Goal: Information Seeking & Learning: Learn about a topic

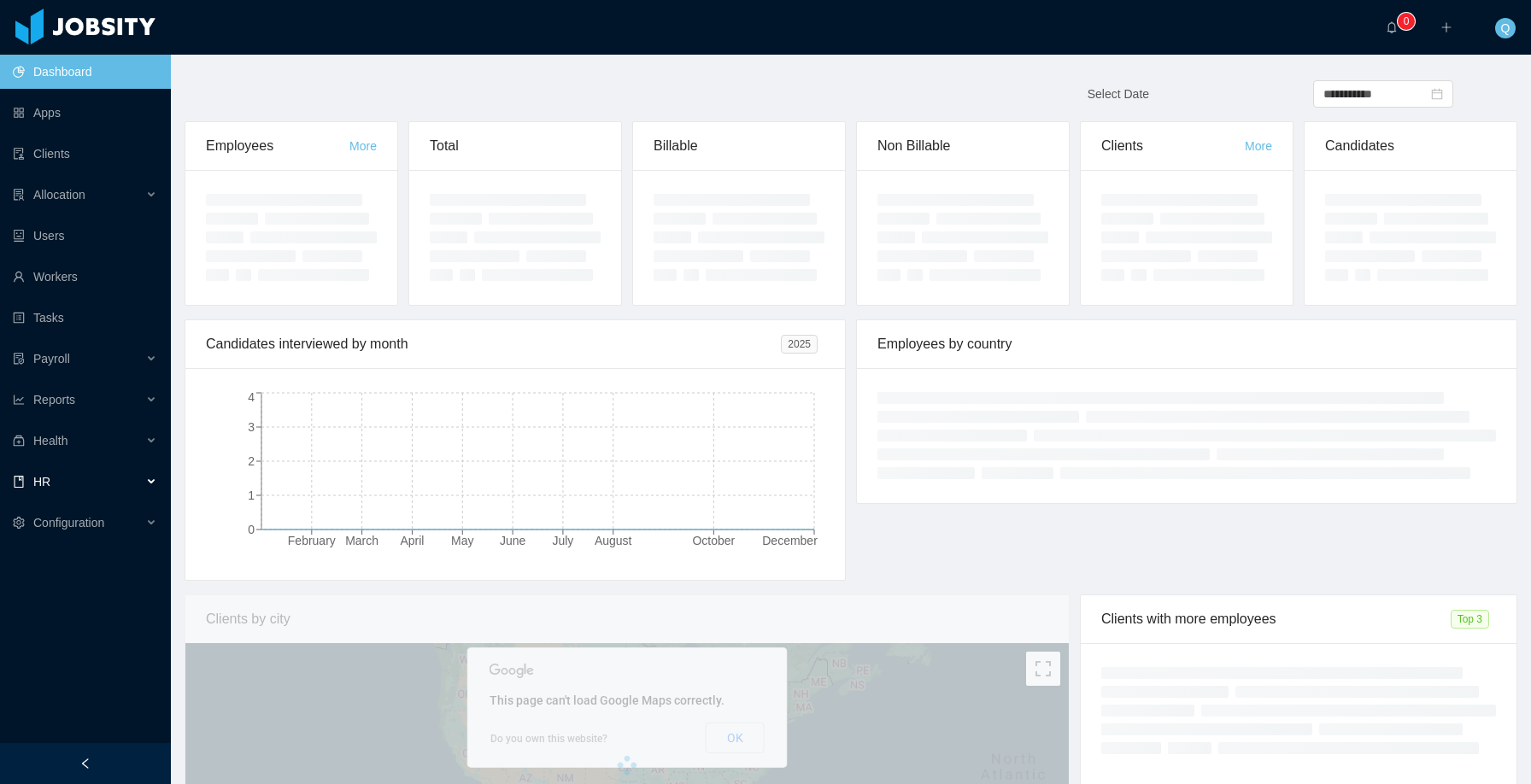
click at [153, 481] on icon at bounding box center [153, 481] width 9 height 0
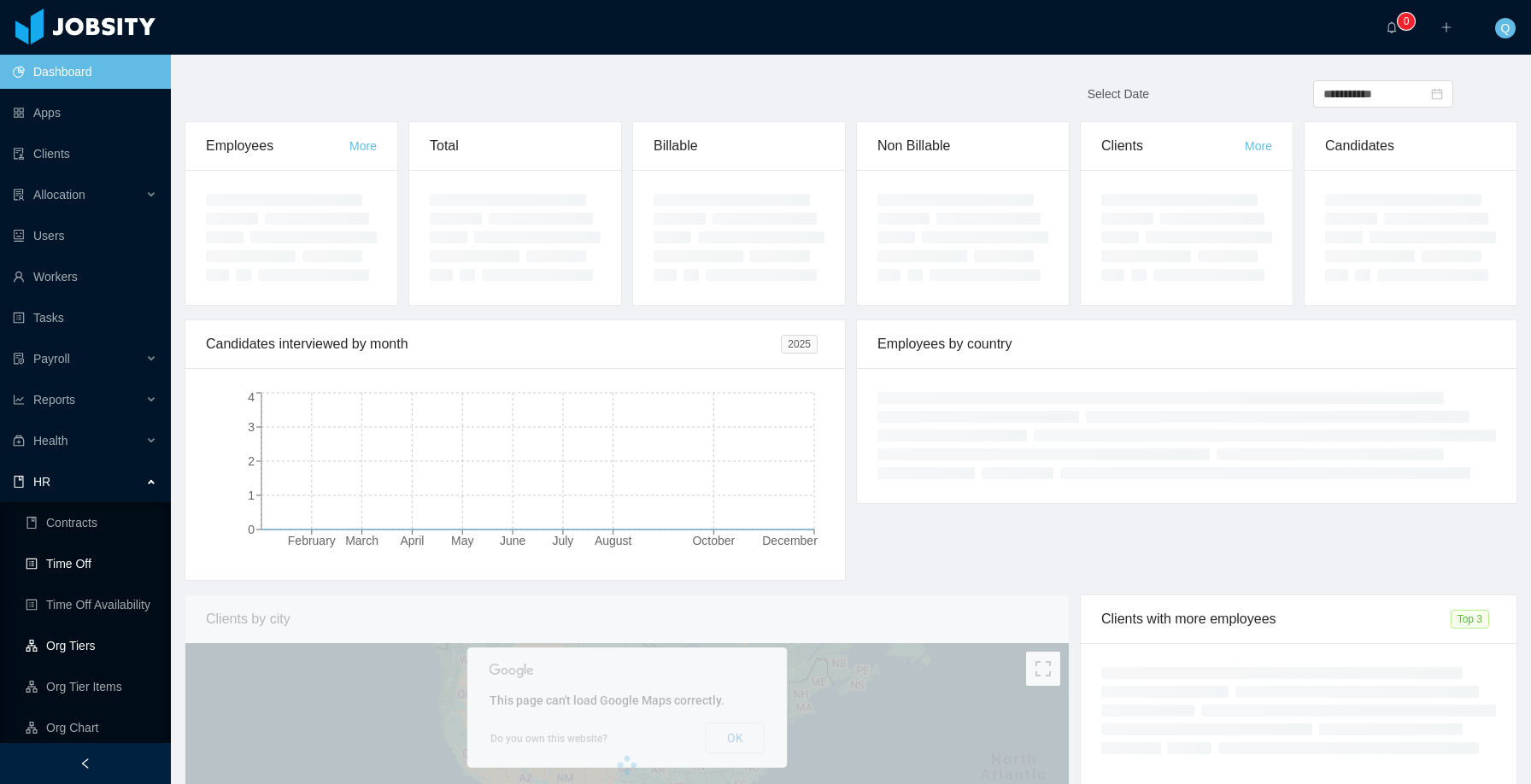
scroll to position [87, 0]
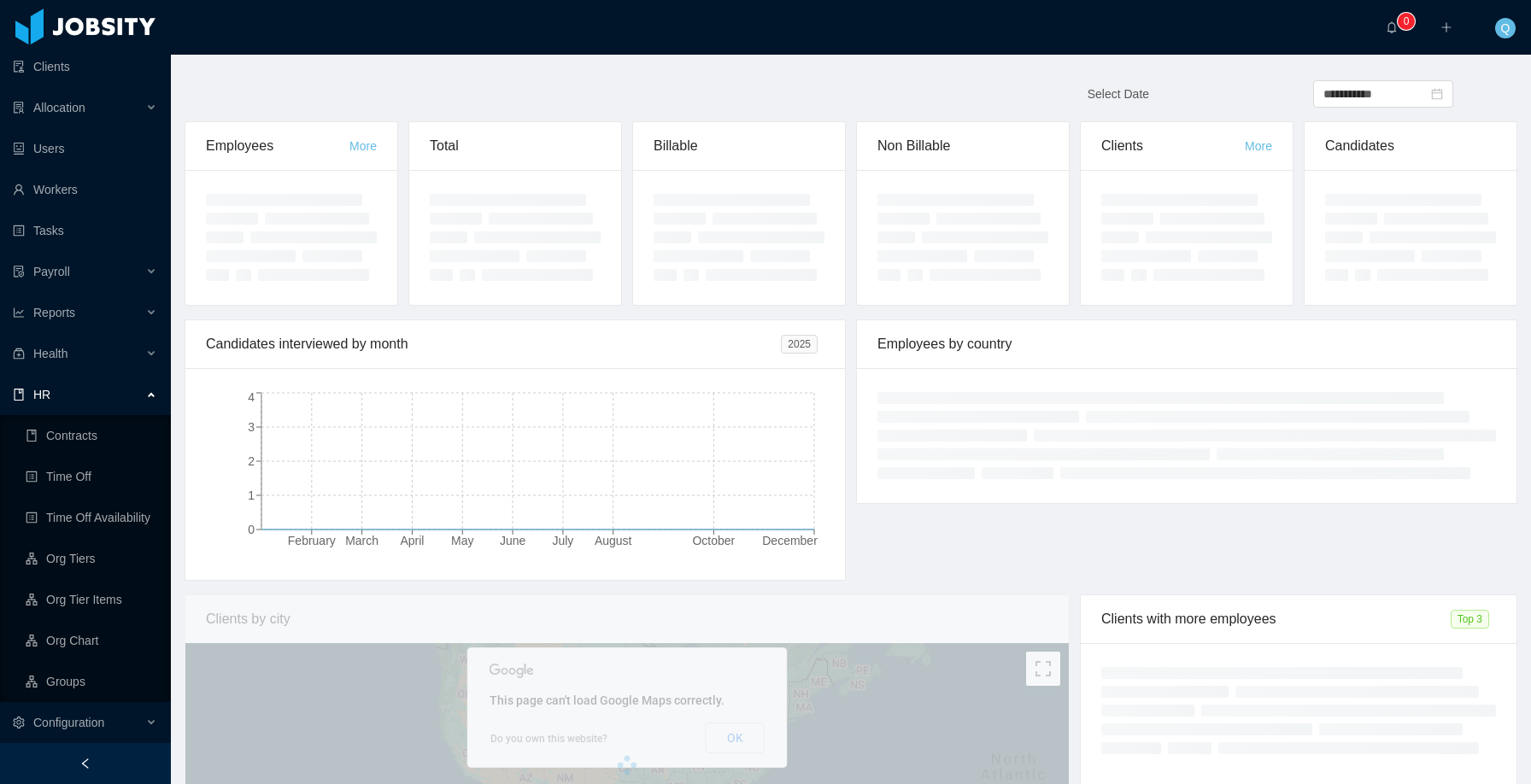
click at [153, 398] on div "HR" at bounding box center [86, 395] width 171 height 35
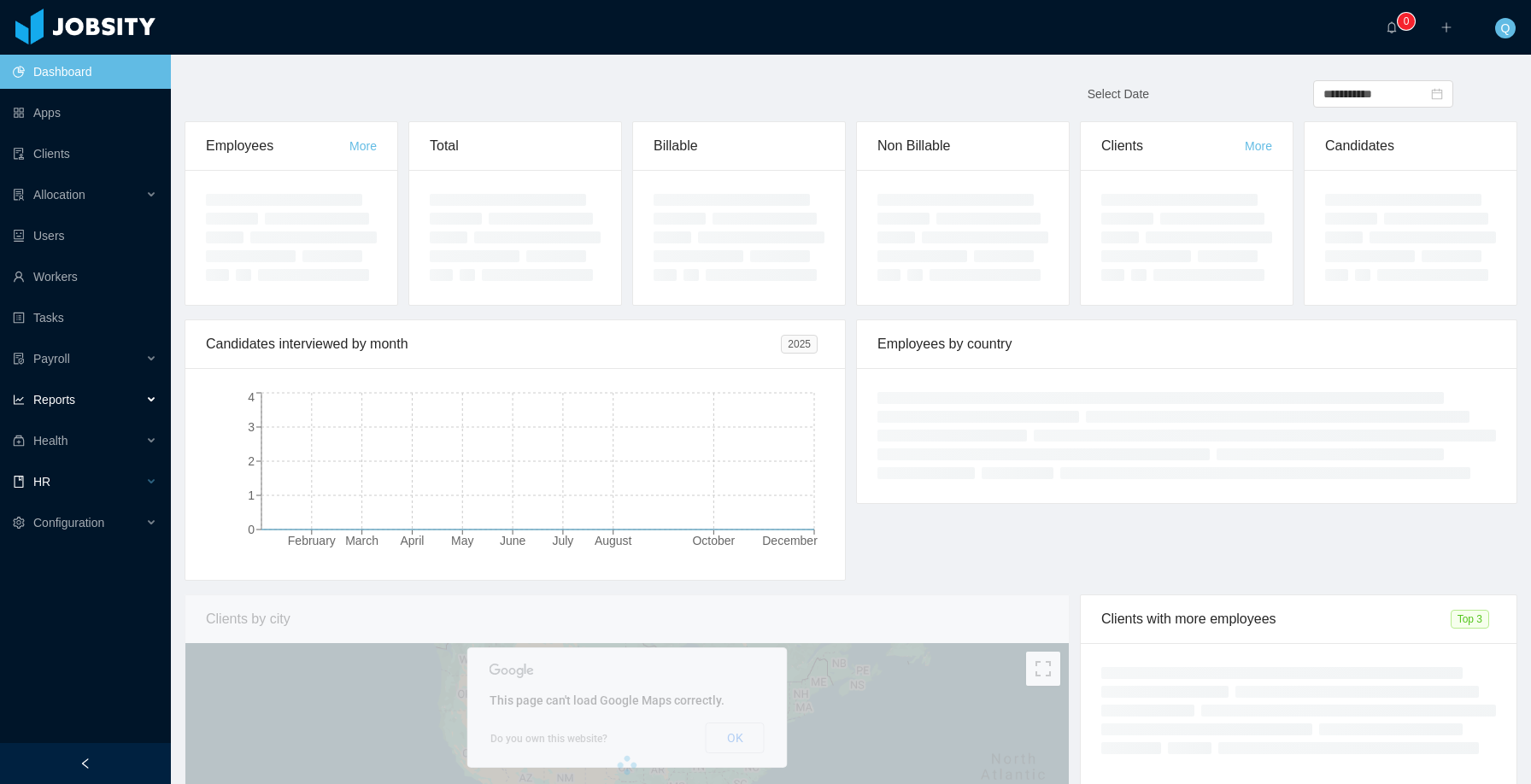
scroll to position [0, 0]
click at [150, 443] on div "Health" at bounding box center [86, 441] width 171 height 35
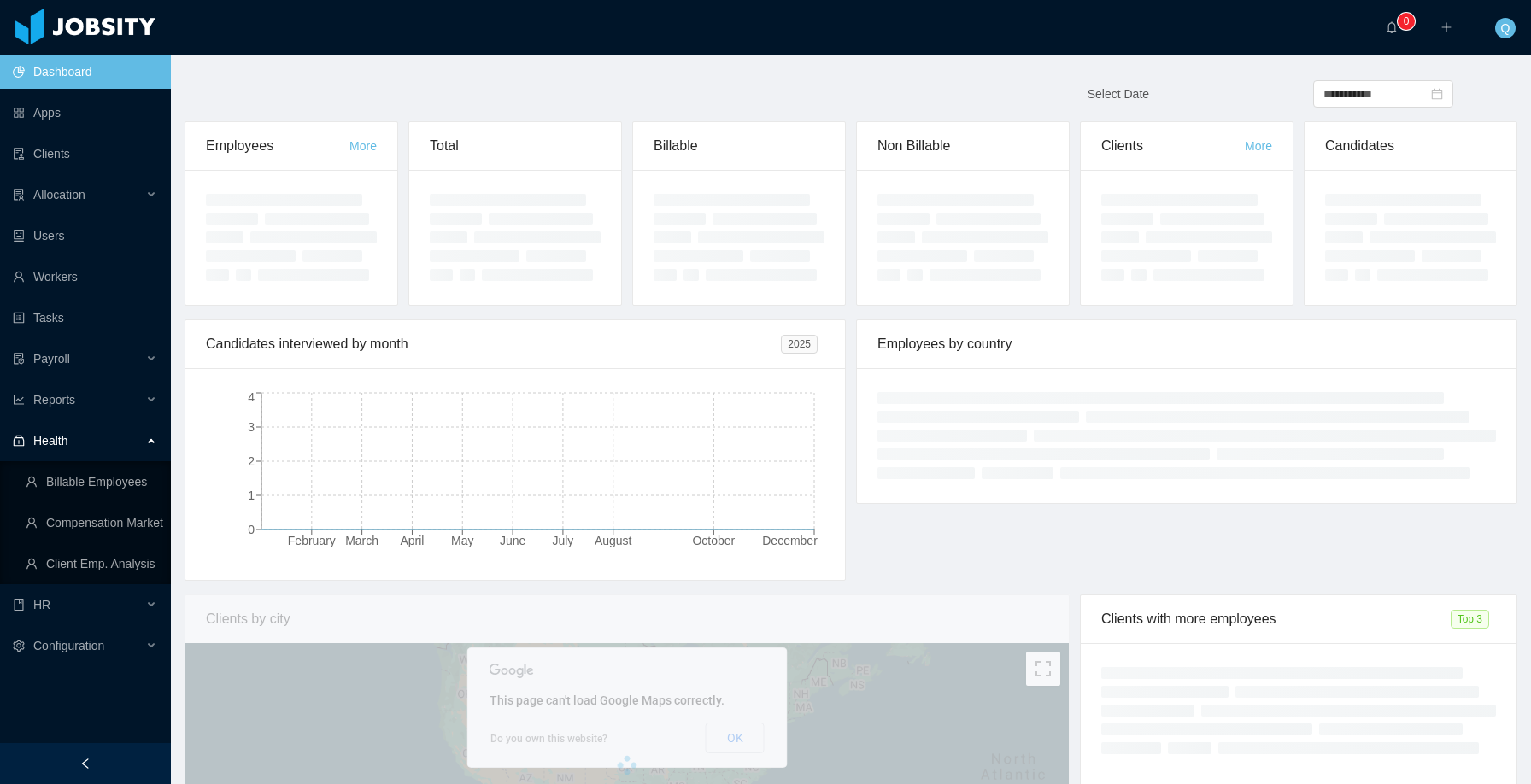
click at [150, 443] on div "Health" at bounding box center [86, 441] width 171 height 35
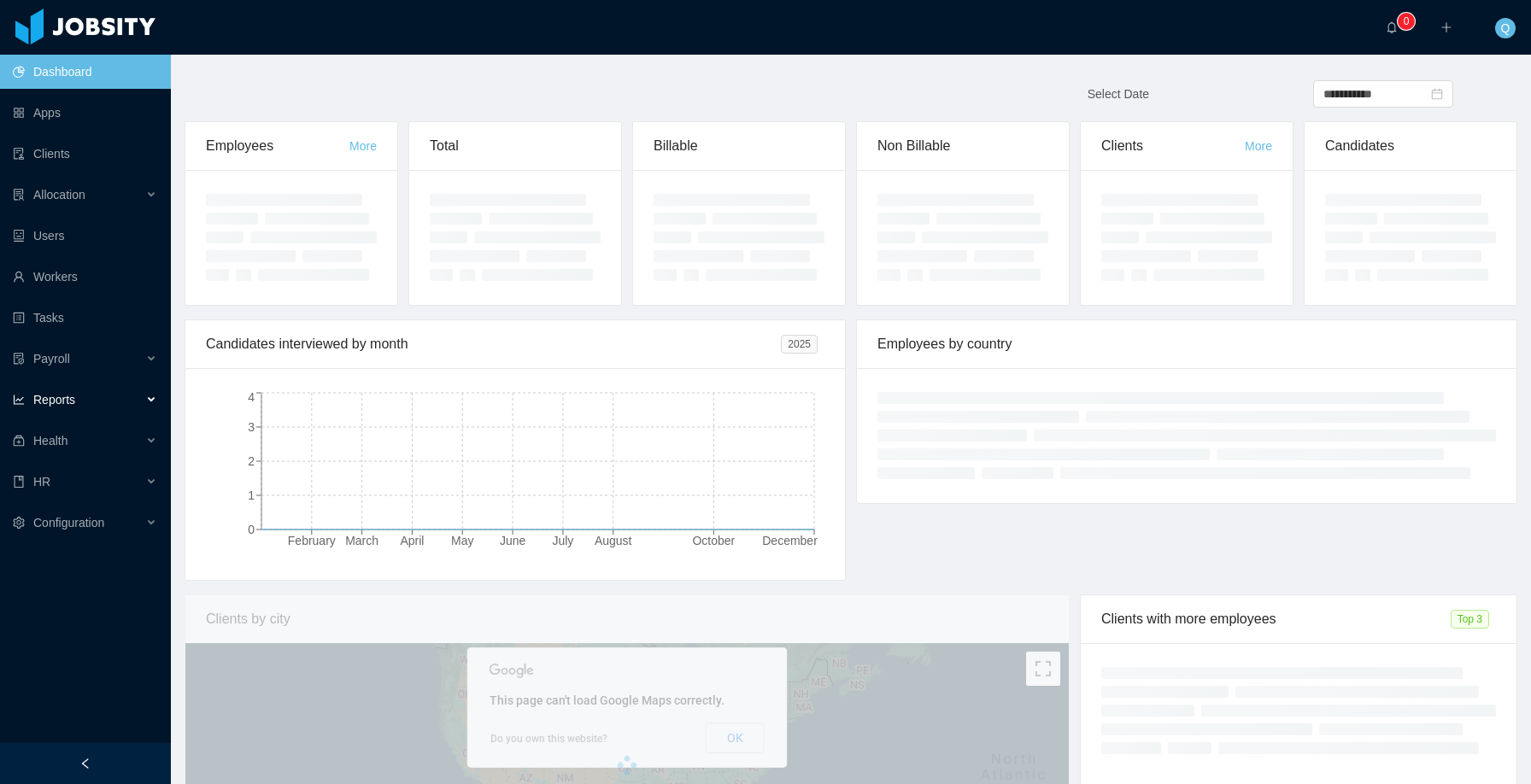
click at [150, 408] on div "Reports" at bounding box center [86, 400] width 171 height 35
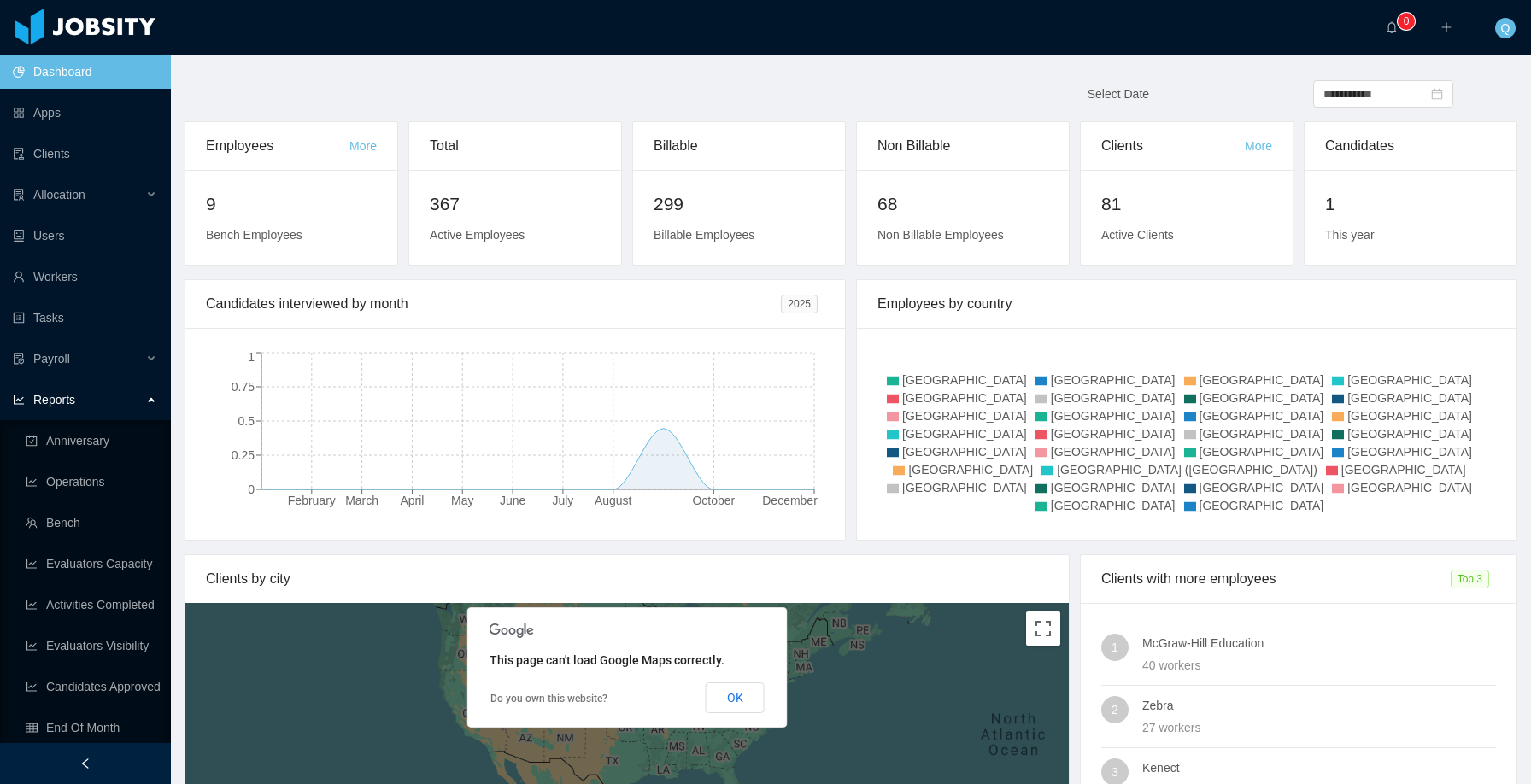
click at [149, 405] on div "Reports" at bounding box center [86, 400] width 171 height 35
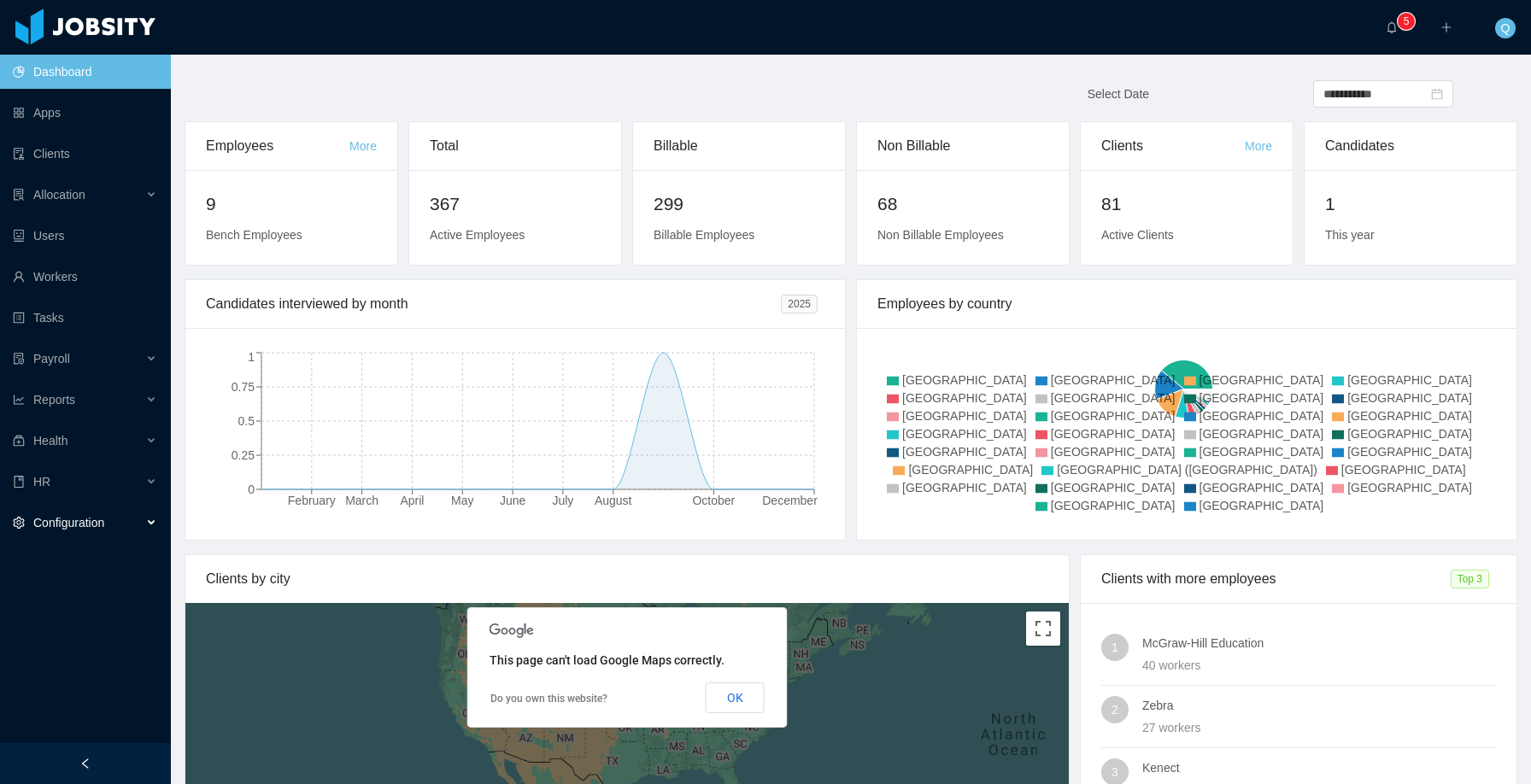
click at [146, 521] on div "Configuration" at bounding box center [86, 523] width 171 height 35
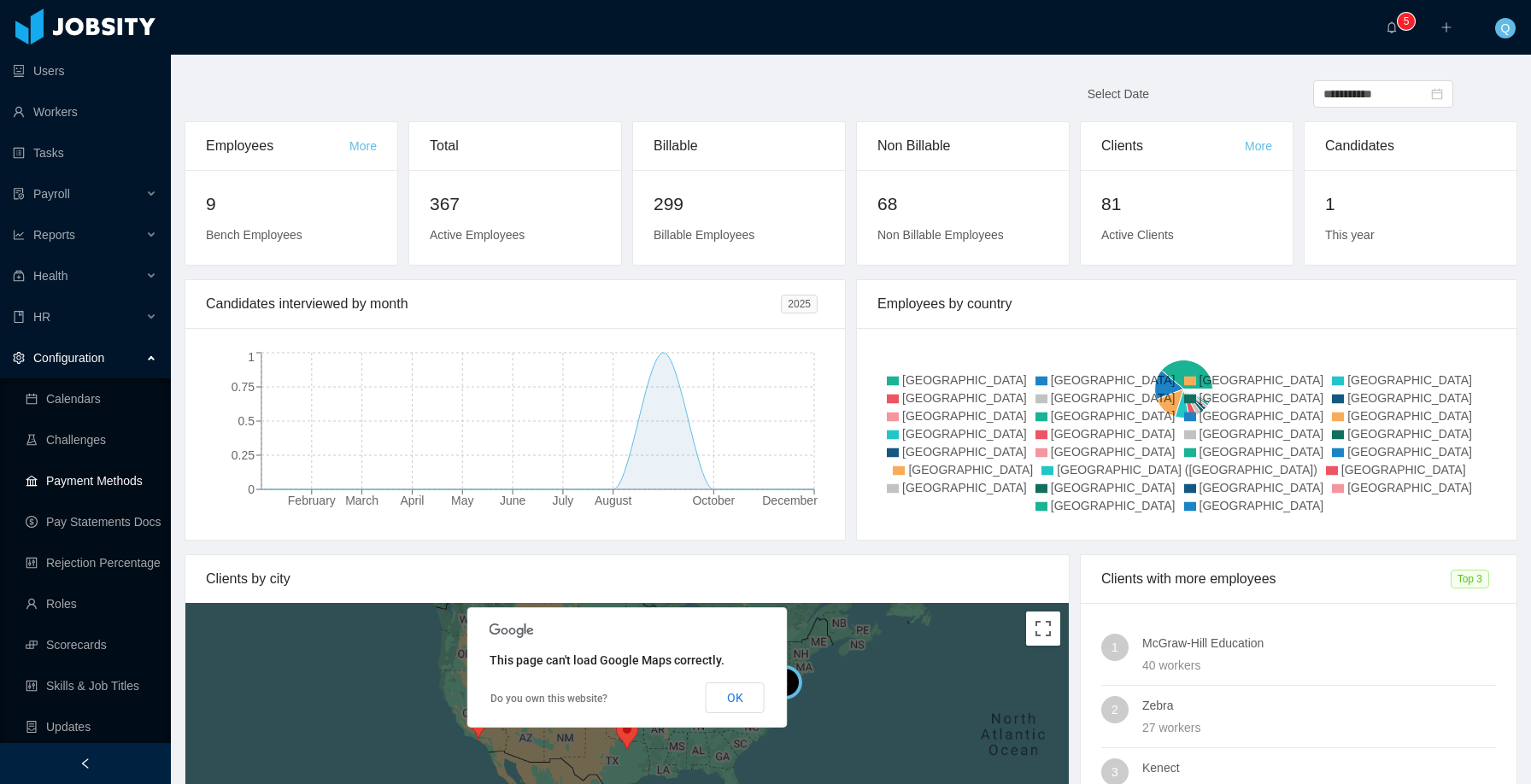
scroll to position [147, 0]
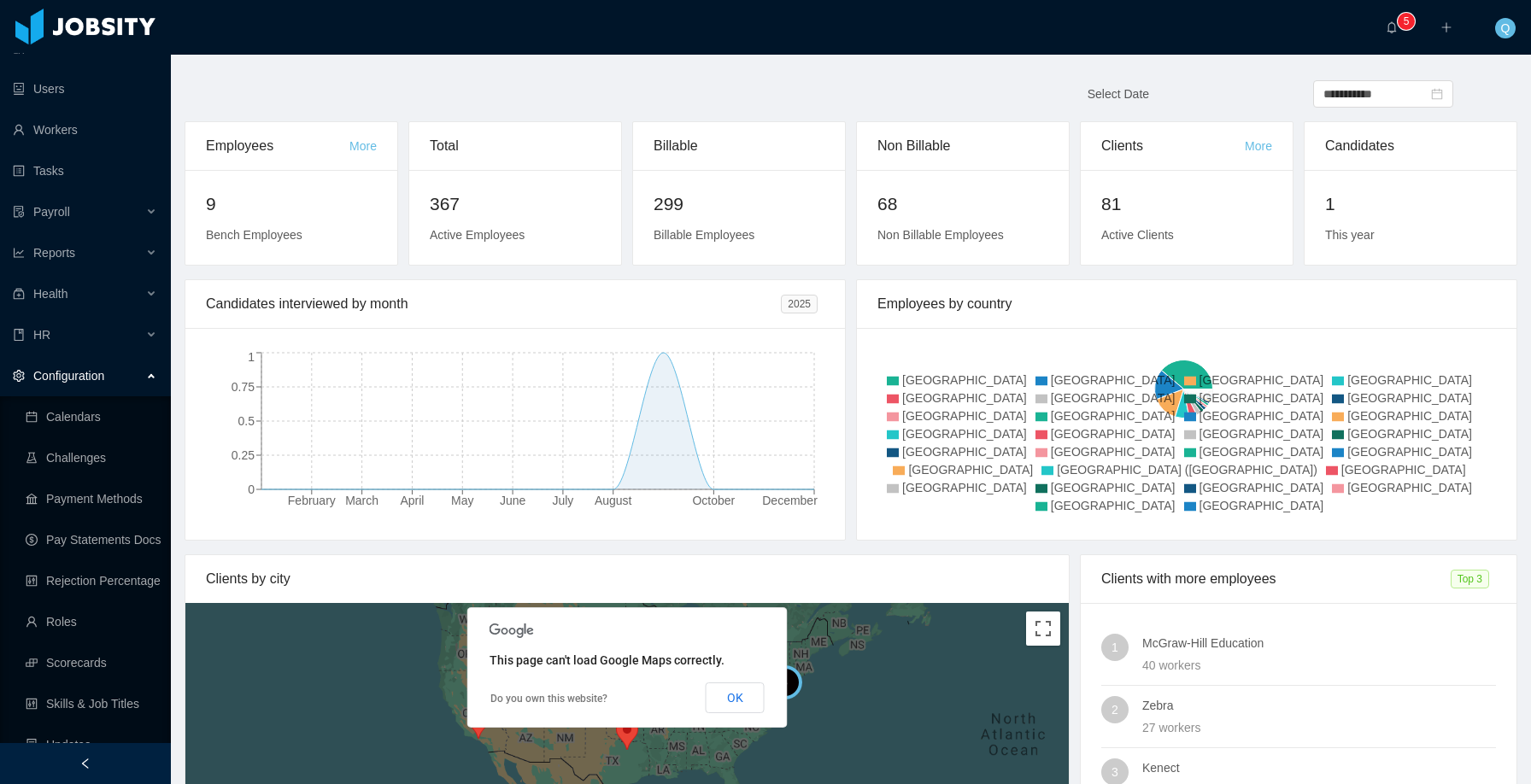
click at [151, 380] on div "Configuration" at bounding box center [86, 376] width 171 height 35
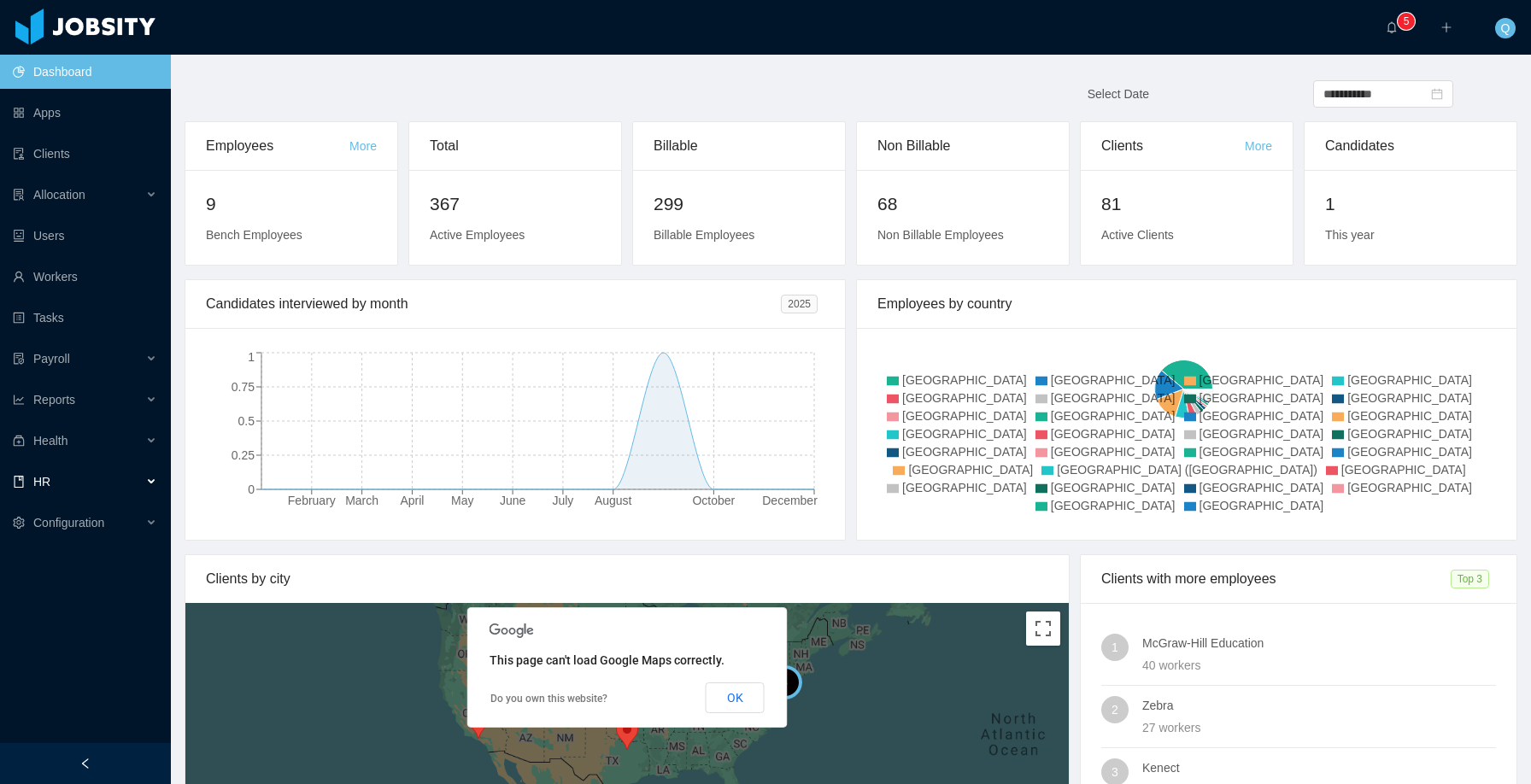
click at [156, 480] on div "HR" at bounding box center [86, 482] width 171 height 35
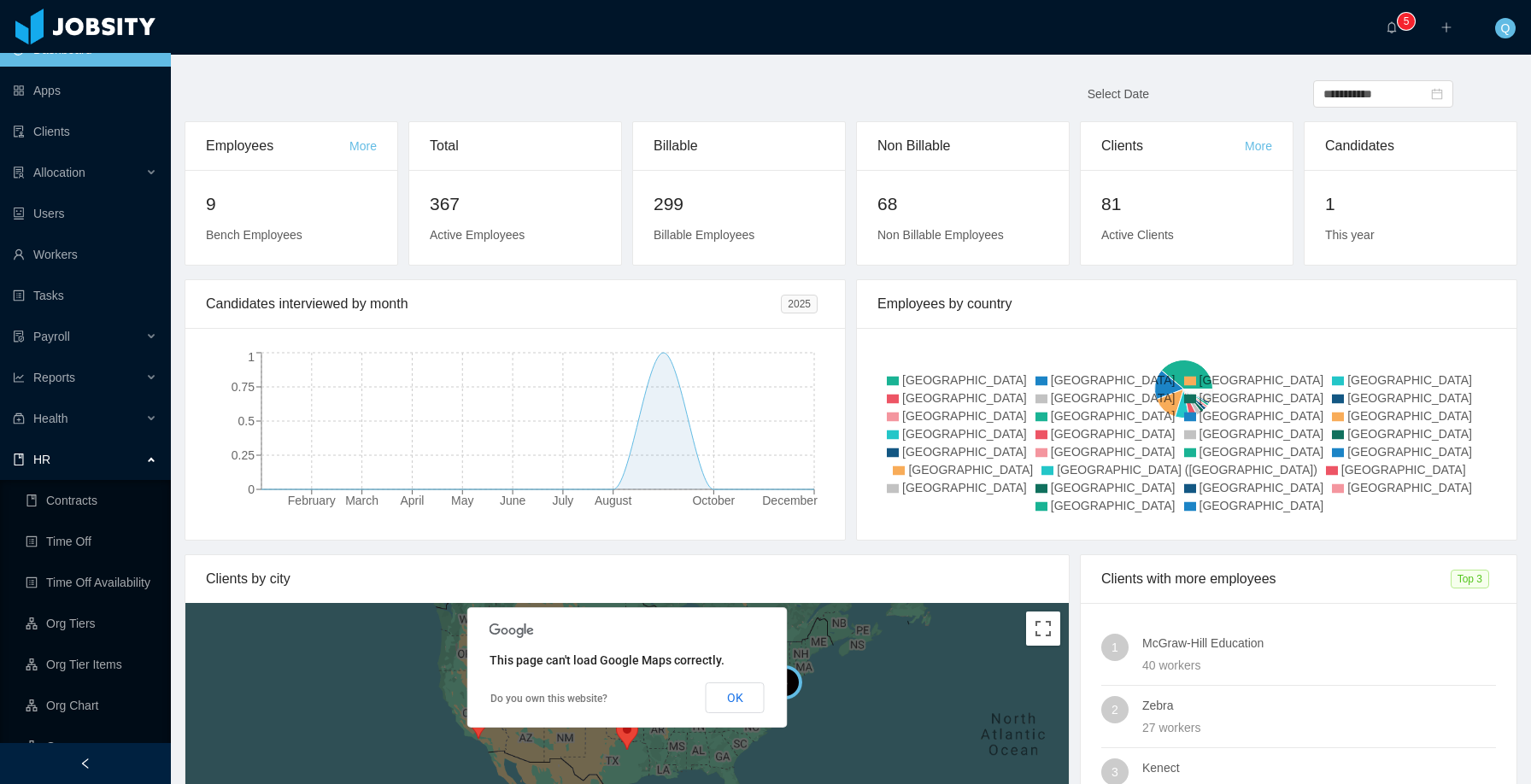
scroll to position [87, 0]
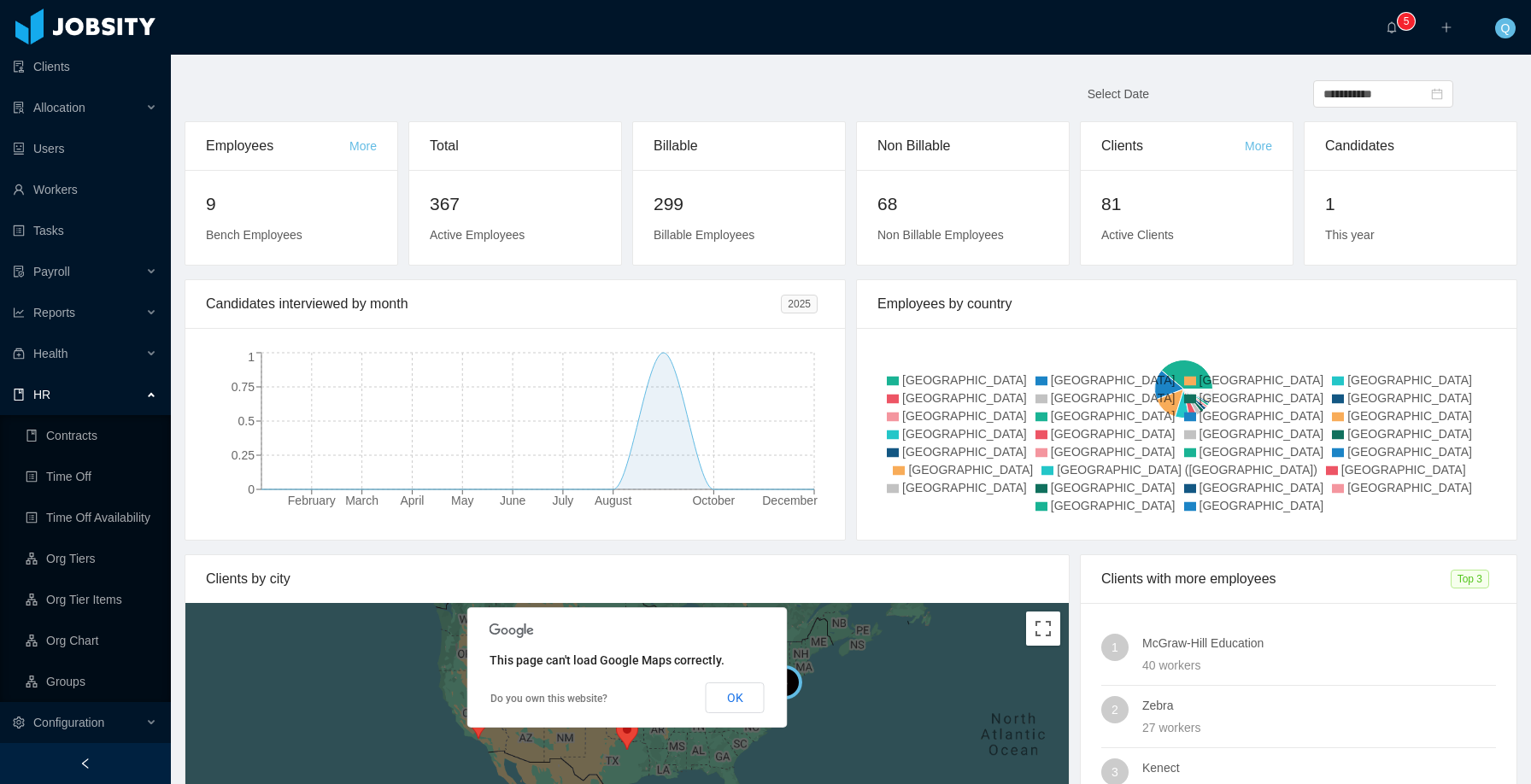
click at [150, 403] on div "HR" at bounding box center [86, 395] width 171 height 35
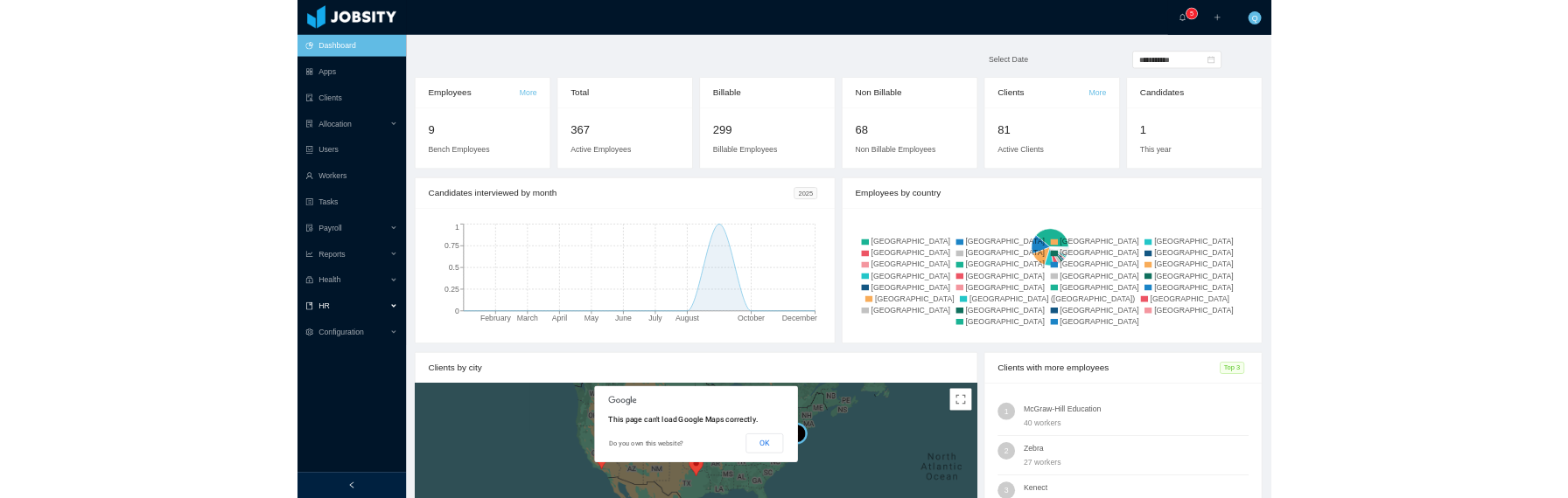
scroll to position [0, 0]
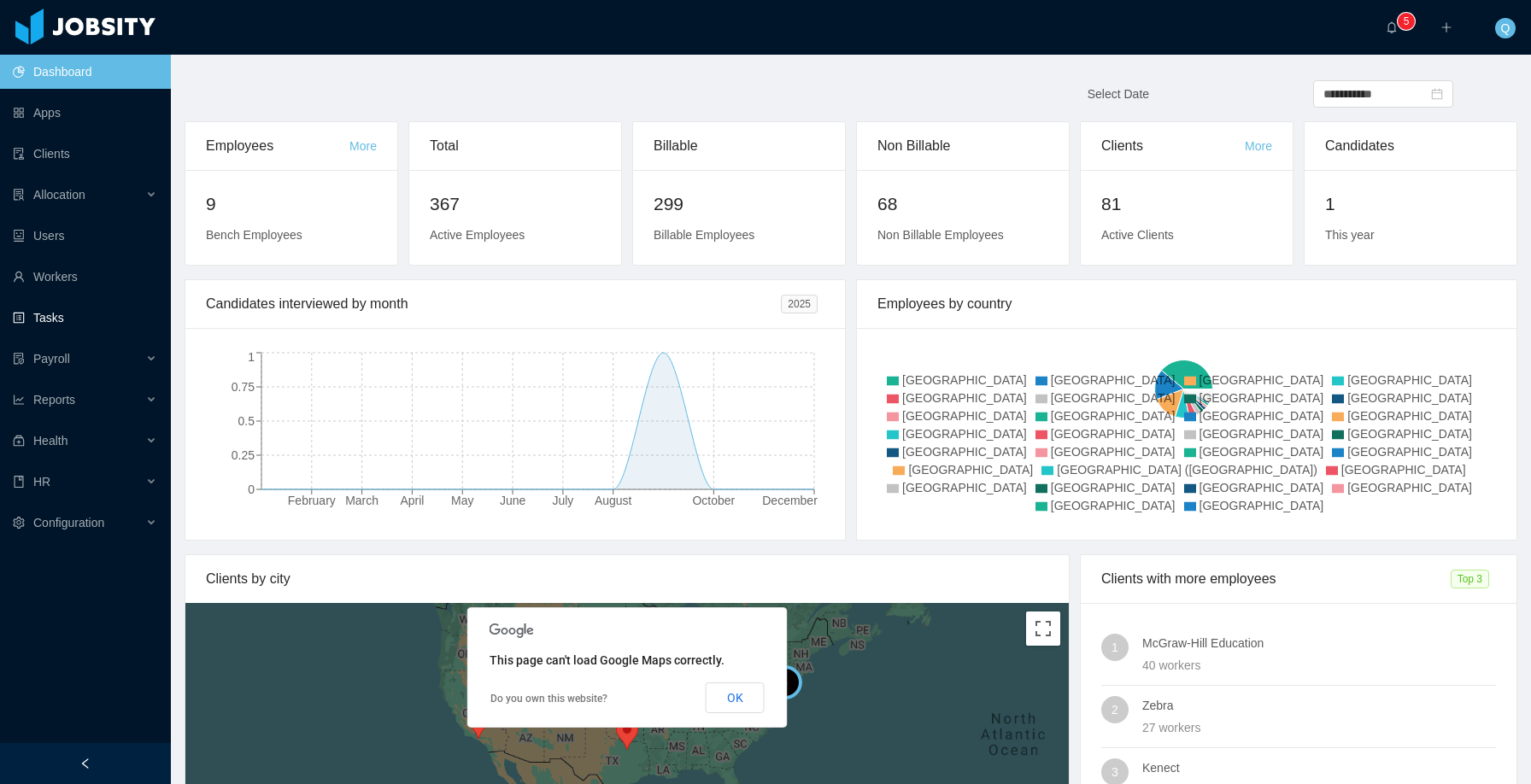
click at [73, 322] on link "Tasks" at bounding box center [85, 318] width 144 height 35
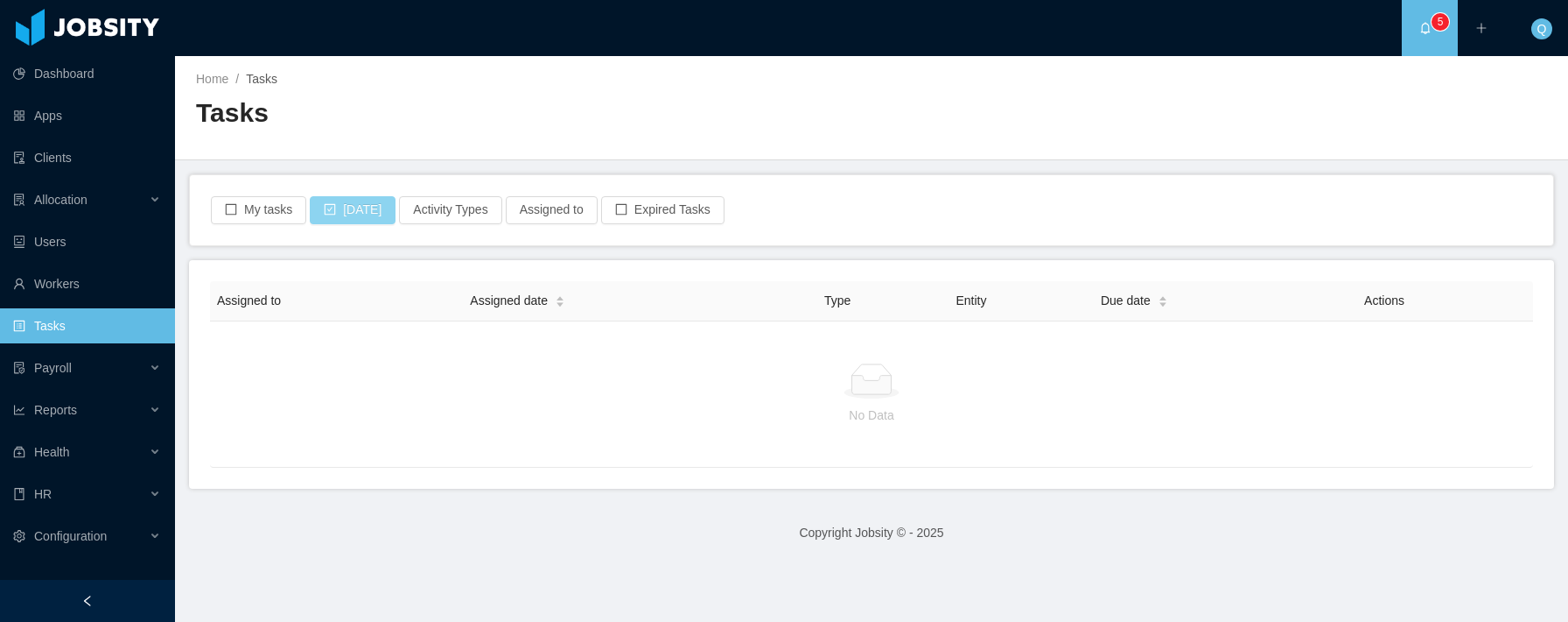
click at [336, 210] on button "[DATE]" at bounding box center [352, 210] width 86 height 28
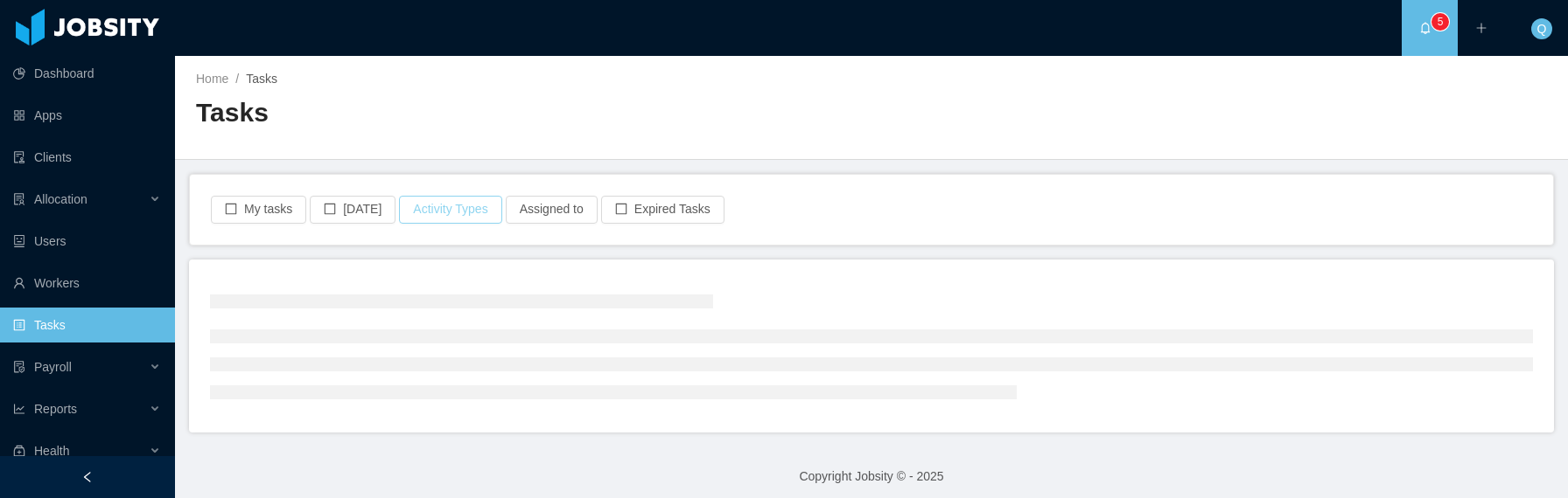
click at [444, 207] on button "Activity Types" at bounding box center [451, 210] width 103 height 28
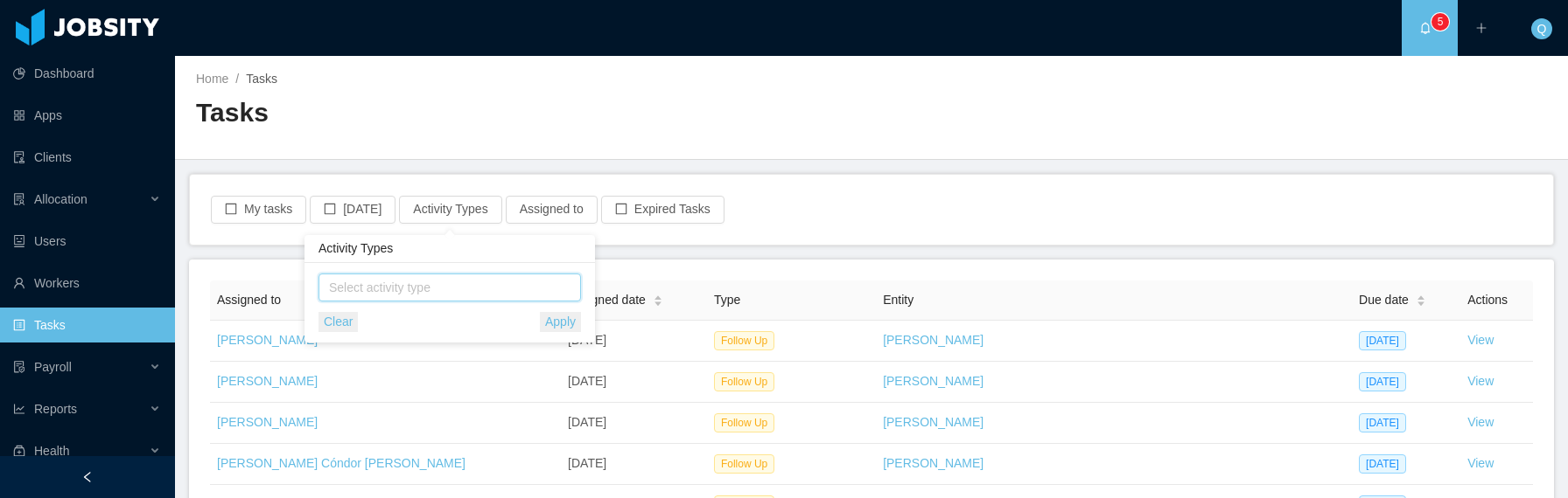
click at [454, 287] on span "Select activity type" at bounding box center [452, 287] width 244 height 18
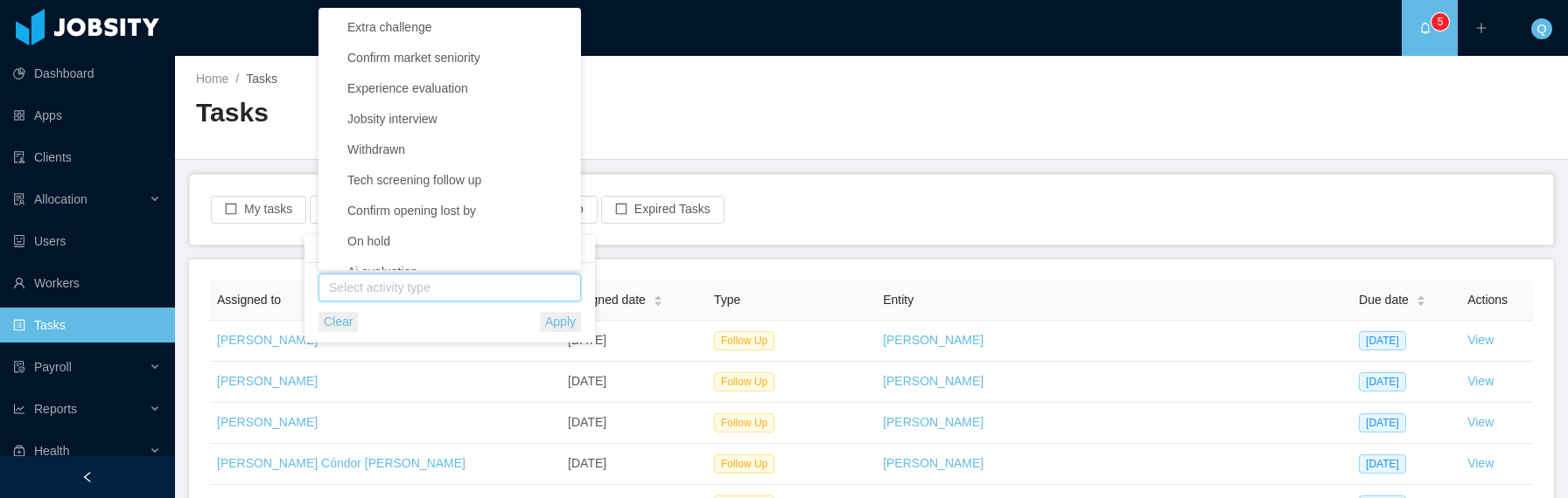
scroll to position [720, 0]
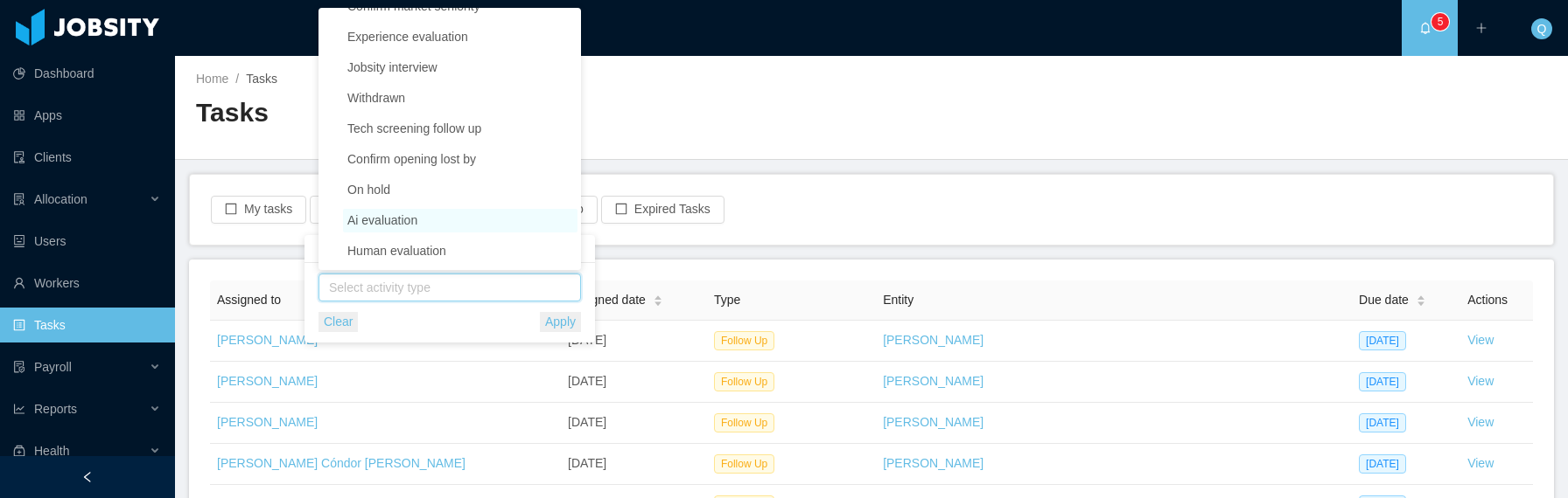
click at [484, 218] on span "Ai evaluation" at bounding box center [460, 220] width 235 height 24
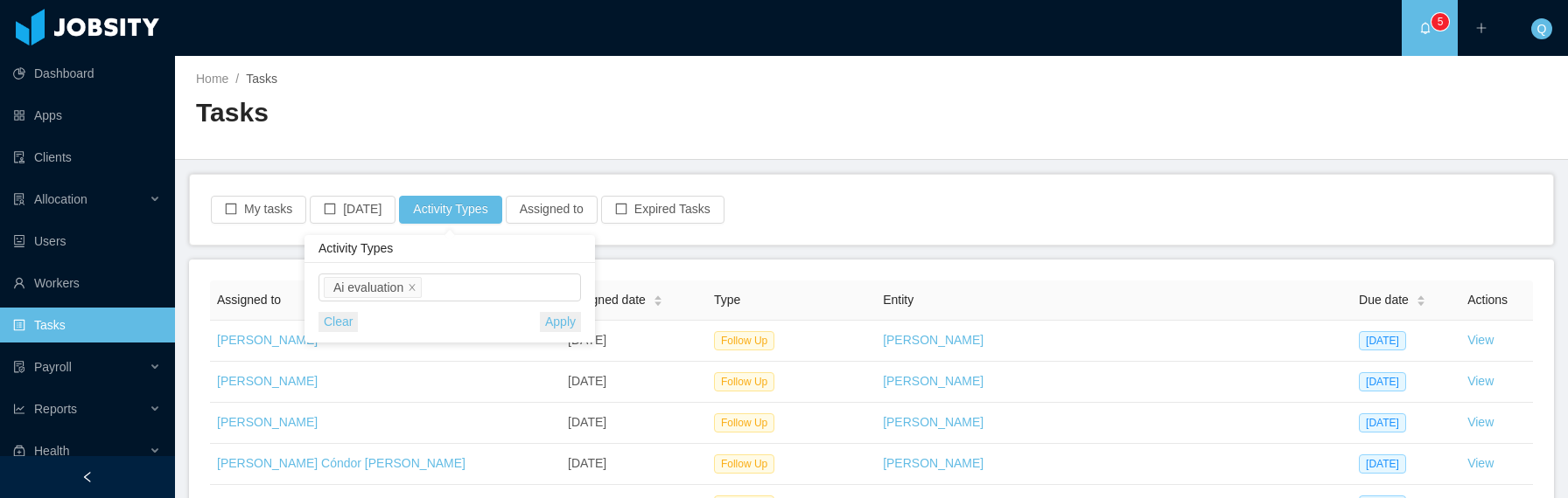
click at [559, 325] on button "Apply" at bounding box center [560, 322] width 41 height 20
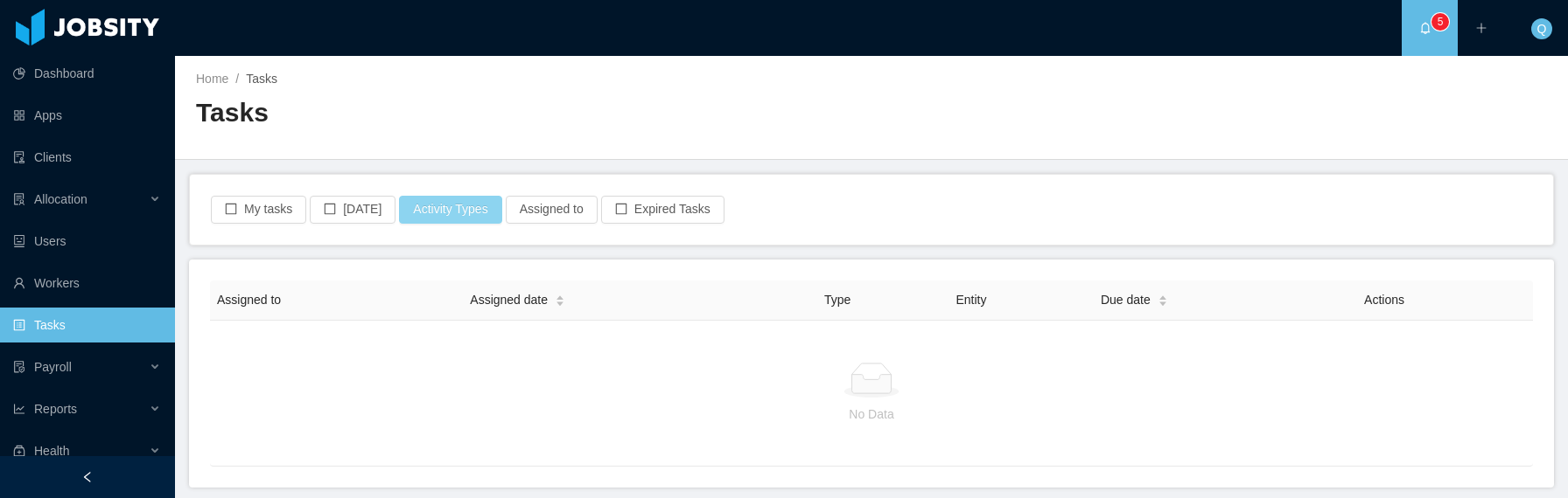
click at [471, 218] on button "Activity Types" at bounding box center [451, 210] width 103 height 28
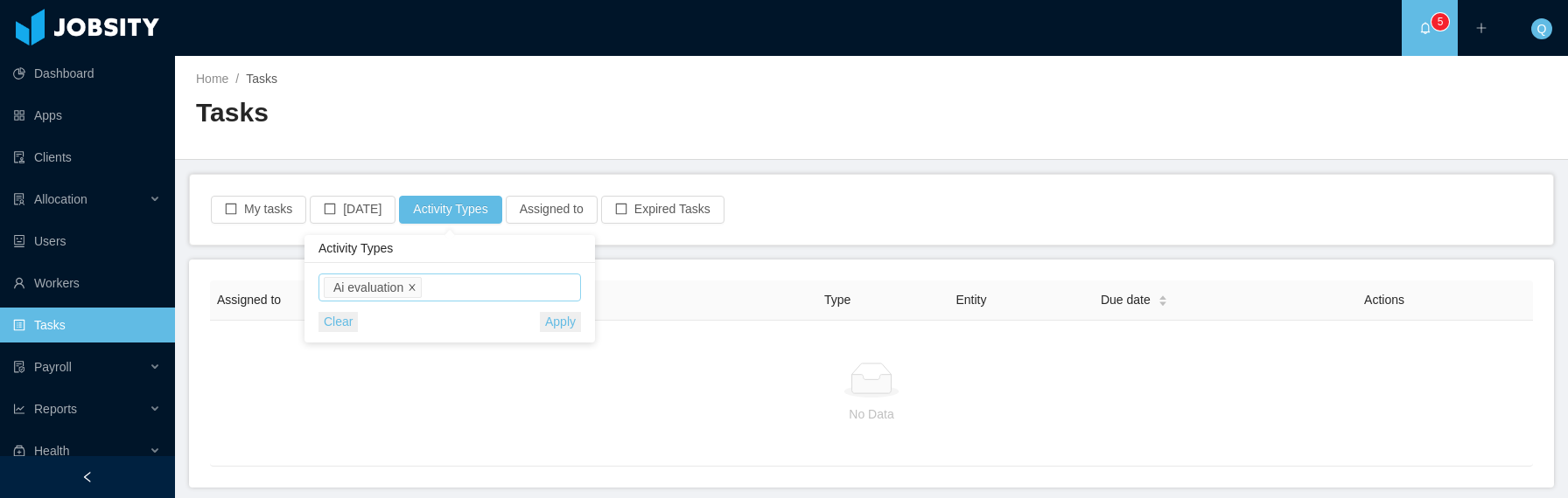
click at [417, 282] on span at bounding box center [413, 287] width 9 height 16
click at [466, 291] on span "Select activity type" at bounding box center [452, 287] width 244 height 18
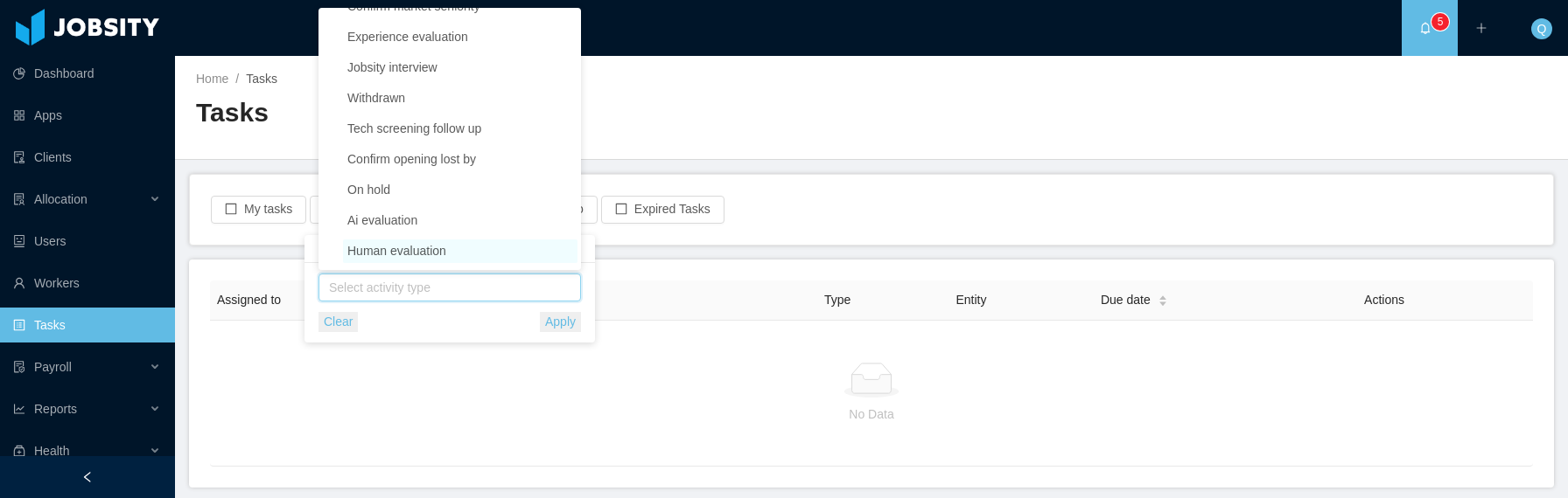
click at [457, 246] on span "Human evaluation" at bounding box center [460, 251] width 235 height 24
click at [552, 321] on button "Apply" at bounding box center [560, 322] width 41 height 20
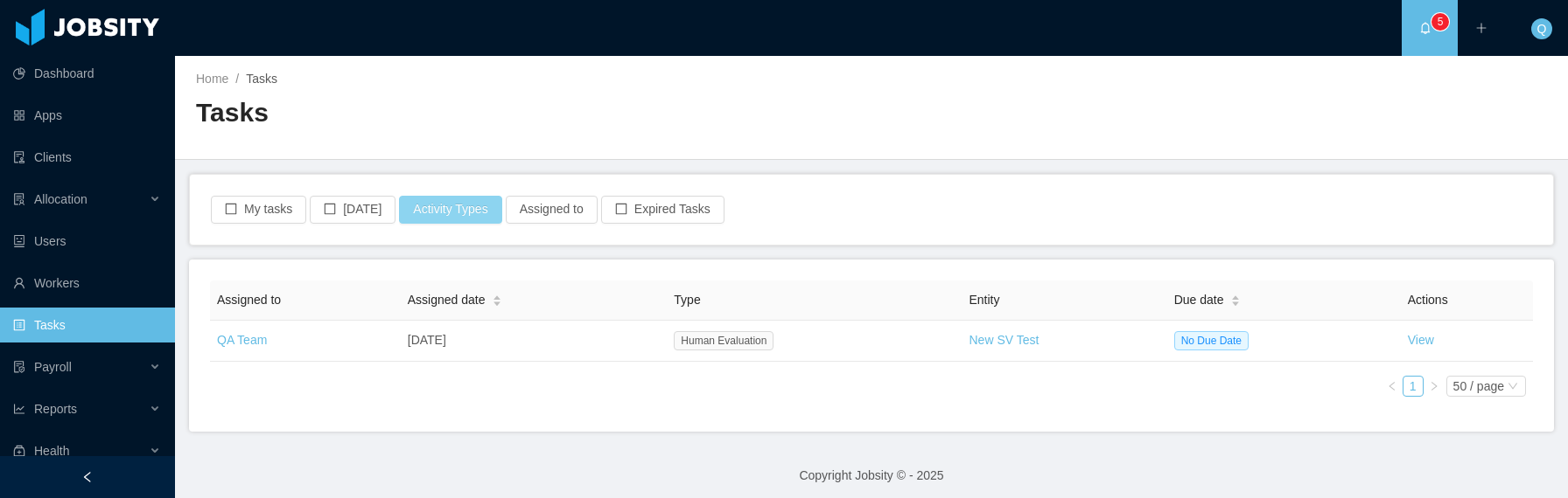
click at [443, 210] on button "Activity Types" at bounding box center [451, 210] width 103 height 28
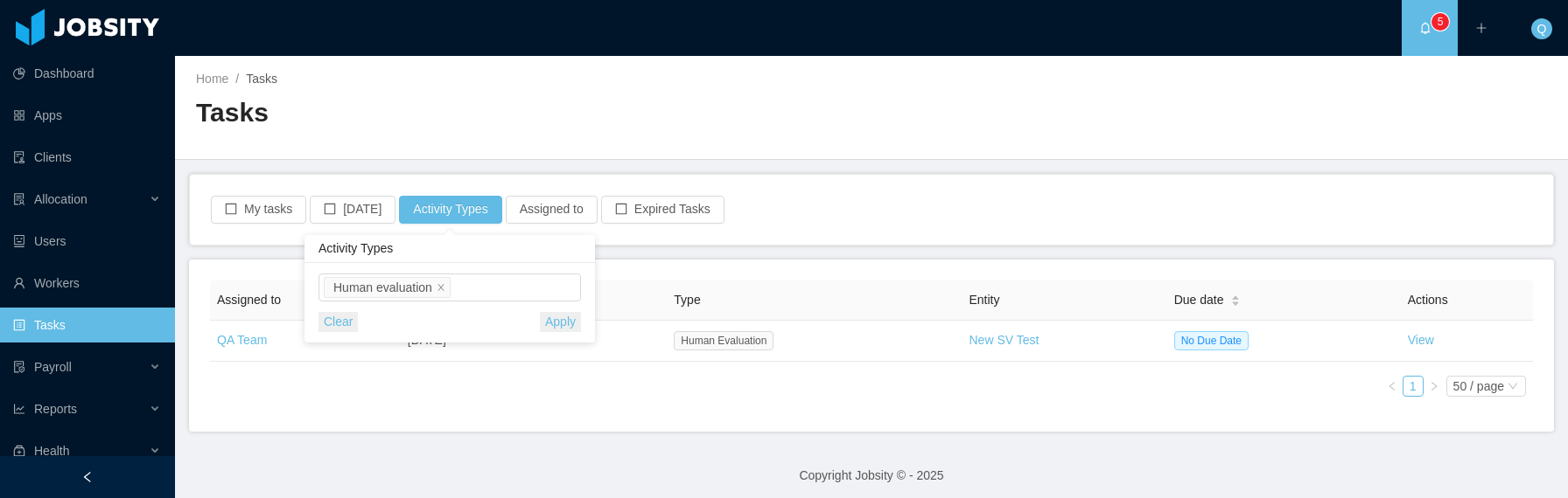
click at [553, 318] on button "Apply" at bounding box center [560, 322] width 41 height 20
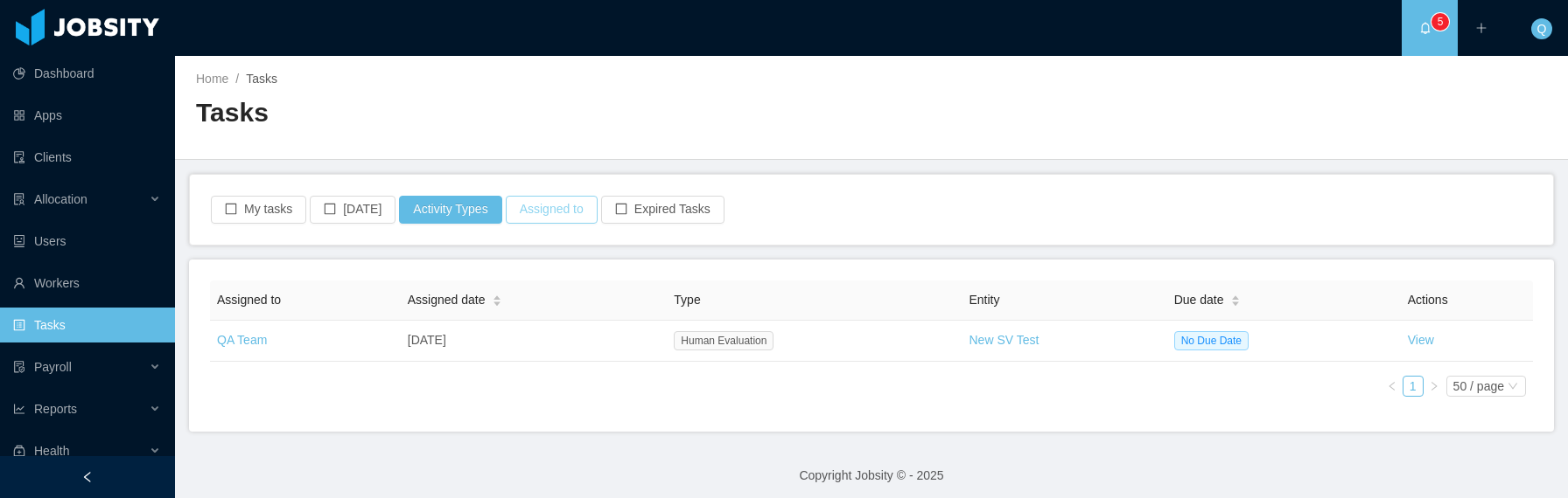
click at [549, 217] on button "Assigned to" at bounding box center [552, 210] width 92 height 28
click at [549, 288] on div "Assigned to" at bounding box center [550, 287] width 234 height 18
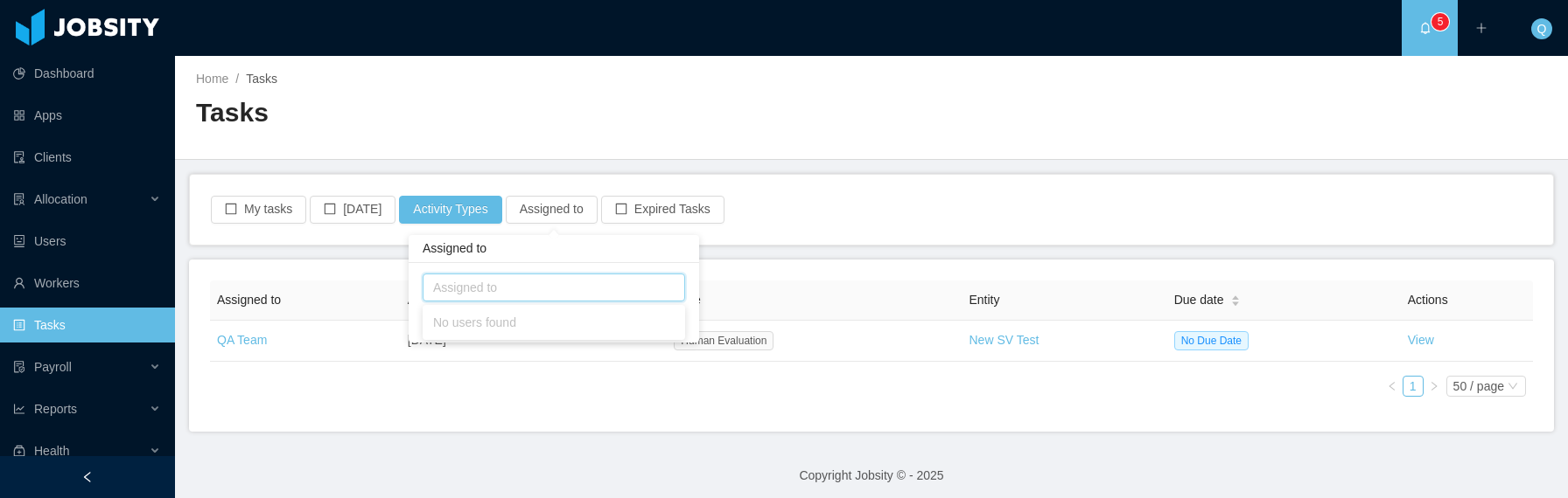
click at [549, 288] on div "Assigned to" at bounding box center [550, 287] width 234 height 18
click at [863, 196] on div "My tasks [DATE] Activity Types Assigned to Expired Tasks" at bounding box center [871, 210] width 1325 height 28
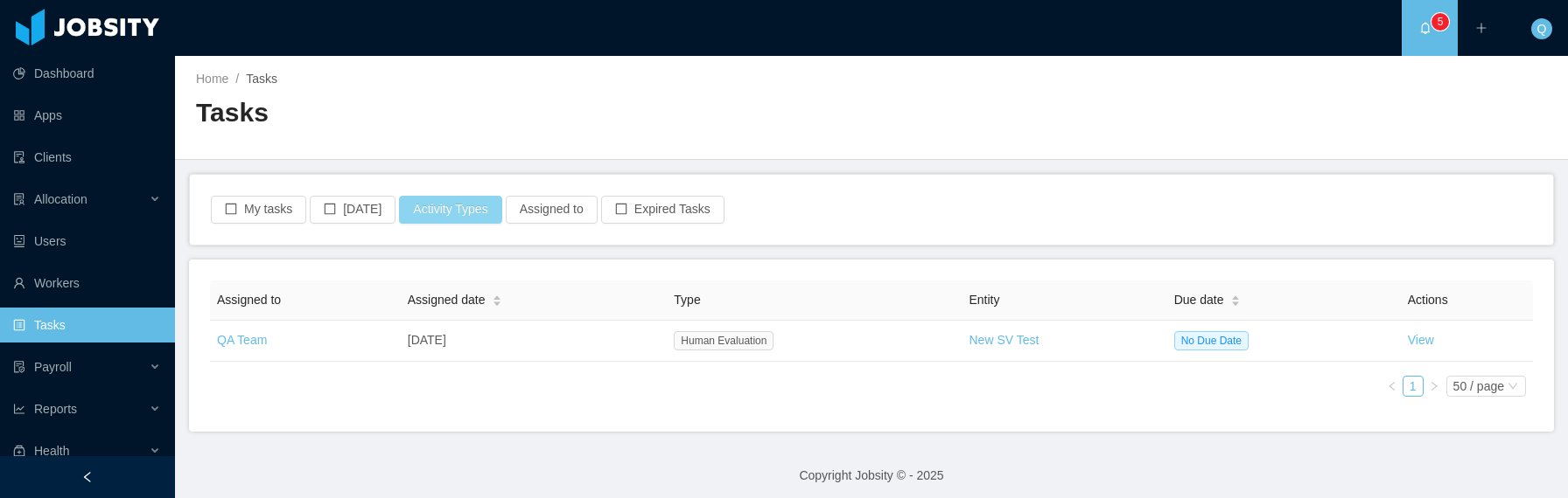
click at [484, 212] on button "Activity Types" at bounding box center [451, 210] width 103 height 28
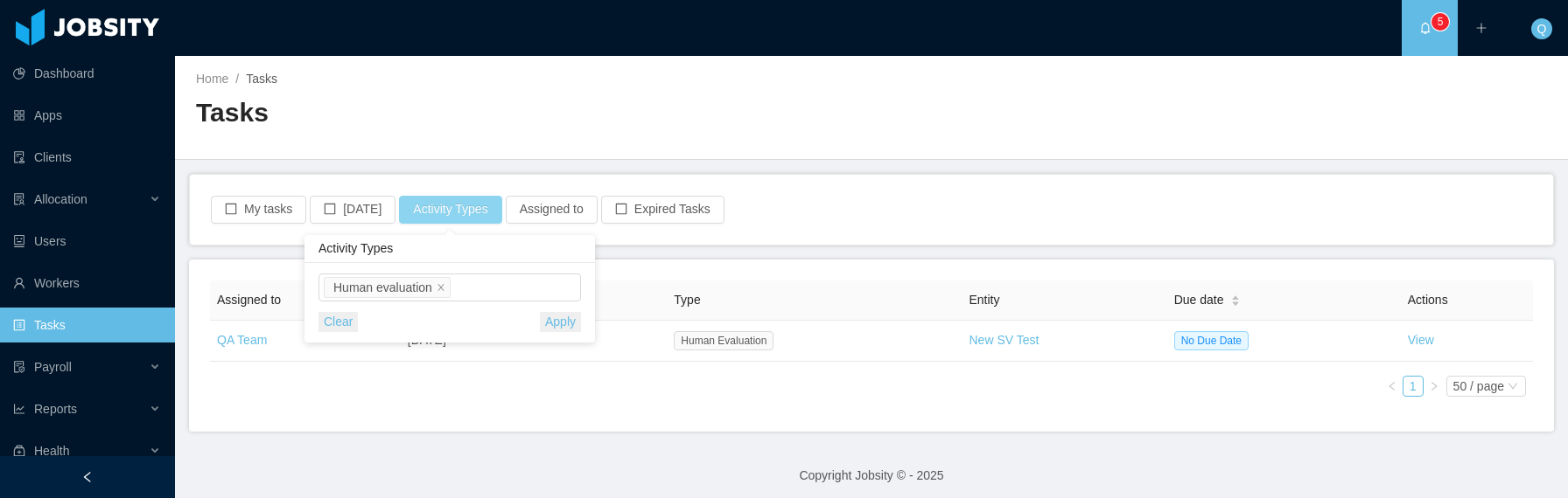
click at [484, 212] on button "Activity Types" at bounding box center [451, 210] width 103 height 28
click at [442, 284] on icon "icon: close" at bounding box center [441, 287] width 9 height 9
click at [443, 284] on span "Select activity type" at bounding box center [452, 287] width 244 height 18
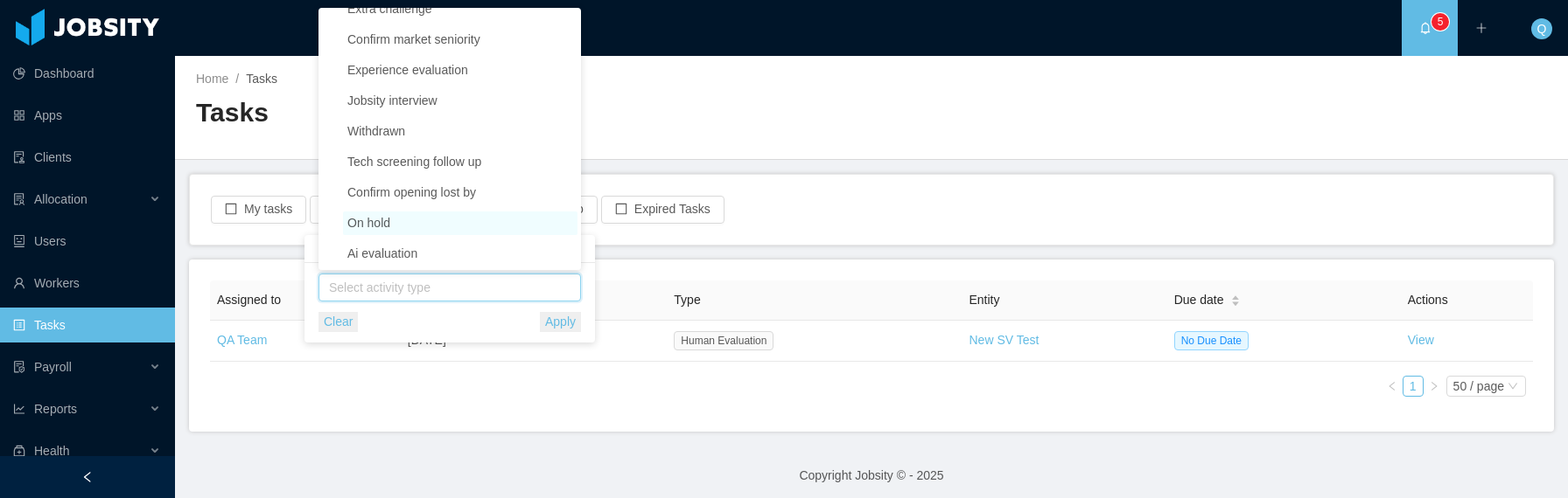
scroll to position [690, 0]
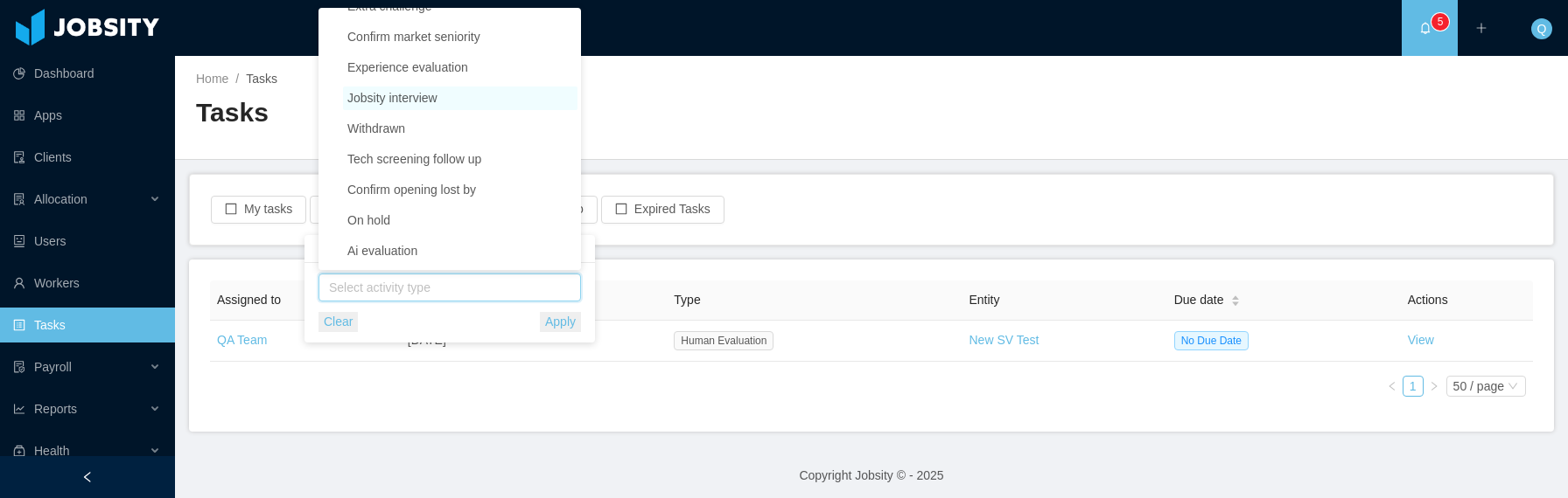
click at [421, 102] on span "Jobsity interview" at bounding box center [392, 98] width 90 height 14
click at [557, 317] on button "Apply" at bounding box center [560, 322] width 41 height 20
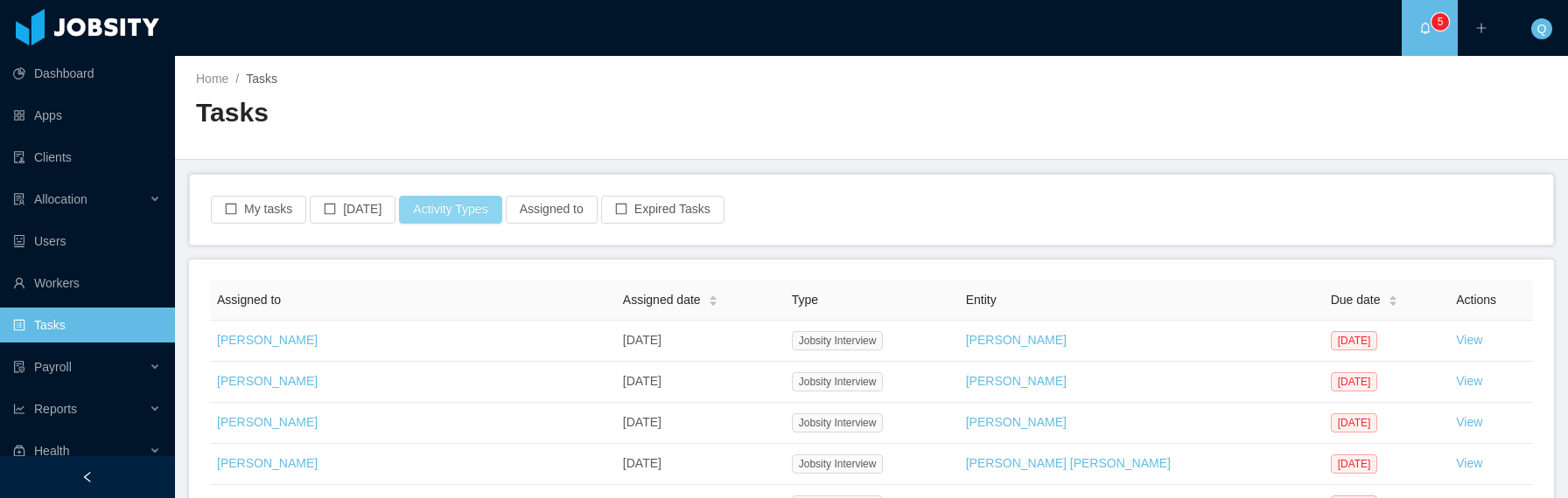
click at [470, 209] on button "Activity Types" at bounding box center [451, 210] width 103 height 28
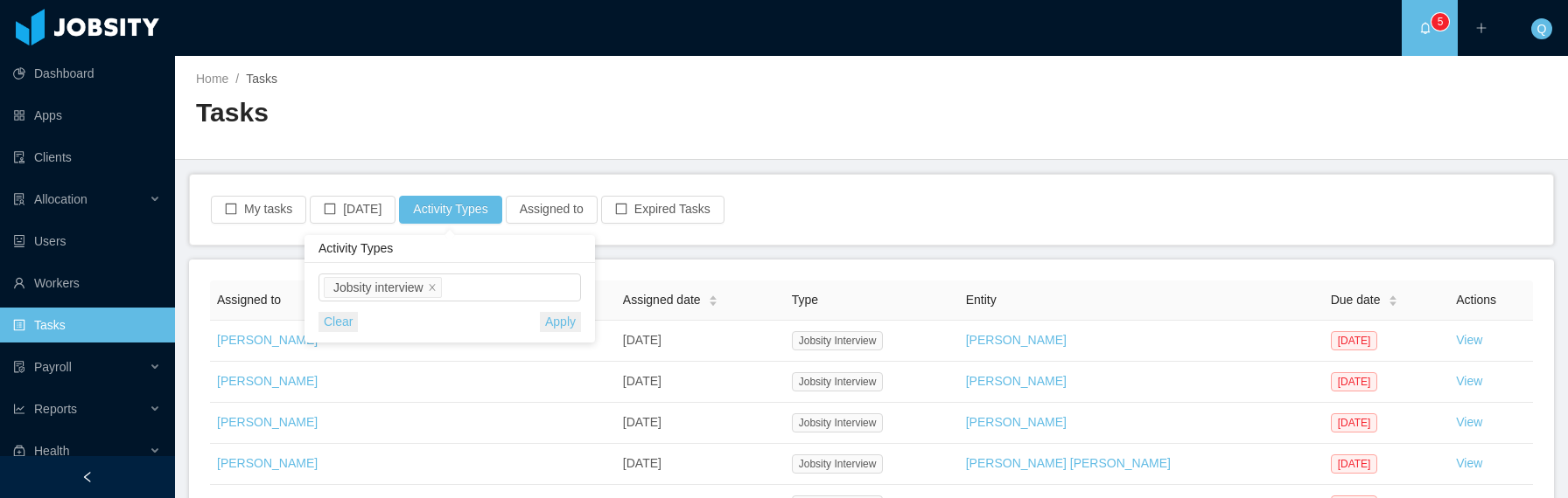
click at [347, 321] on button "Clear" at bounding box center [338, 322] width 39 height 20
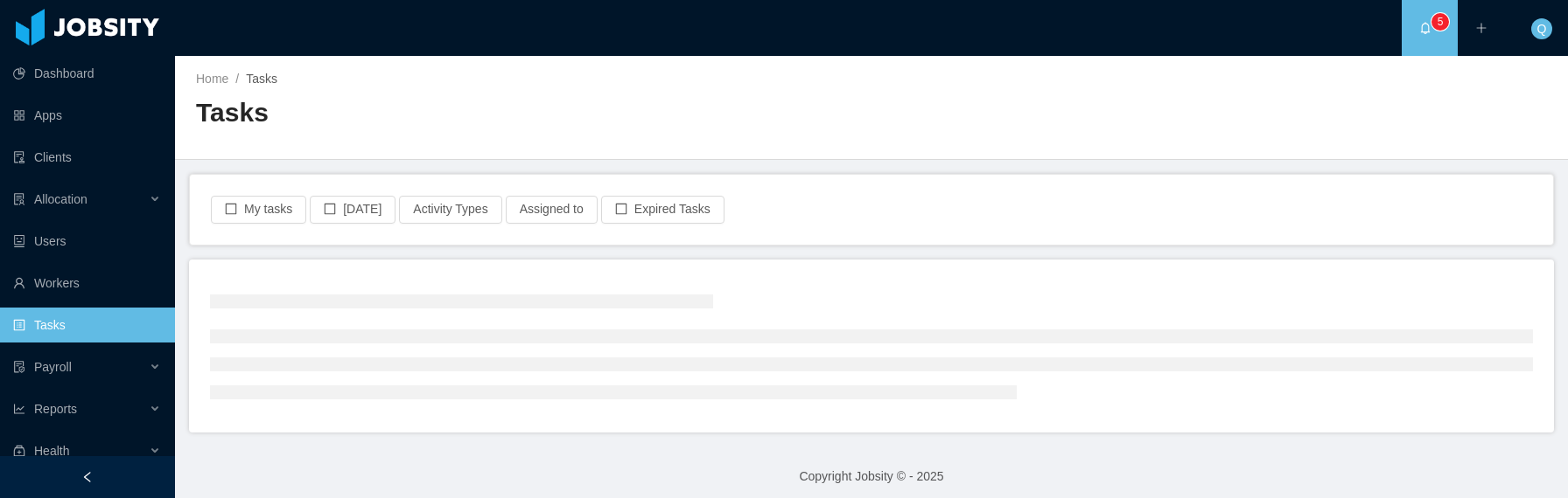
click at [541, 158] on div "Home / Tasks / Tasks" at bounding box center [872, 108] width 1394 height 104
click at [653, 215] on button "Expired Tasks" at bounding box center [662, 210] width 123 height 28
click at [652, 217] on button "Expired Tasks" at bounding box center [662, 210] width 123 height 28
click at [242, 206] on button "My tasks" at bounding box center [259, 210] width 96 height 28
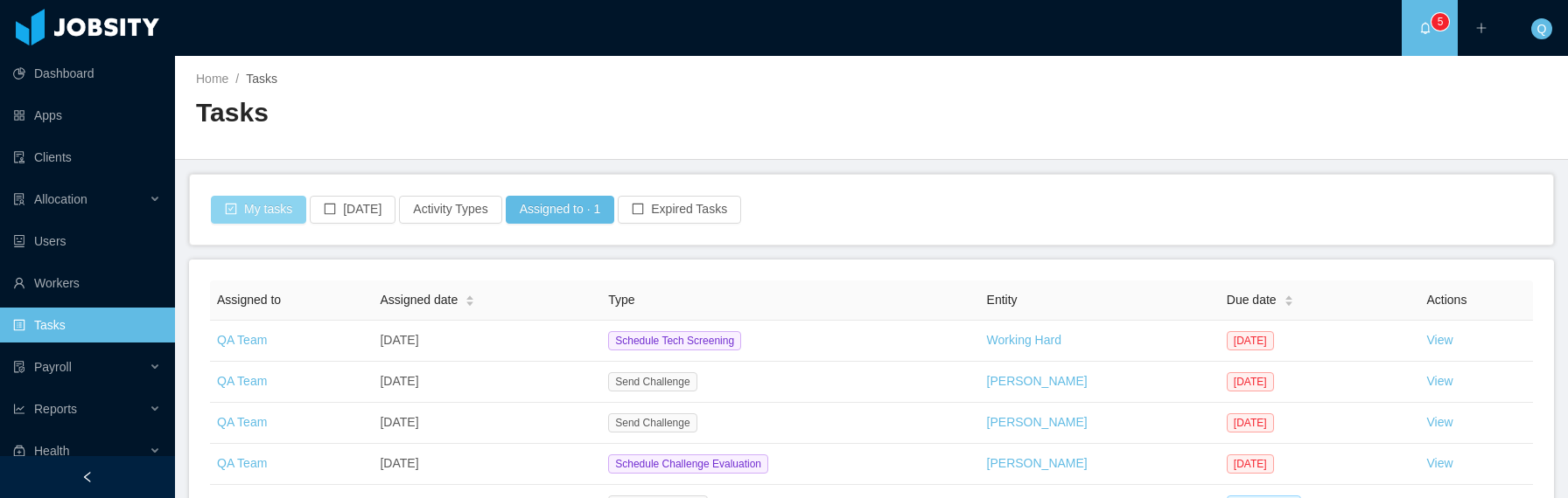
click at [243, 206] on button "My tasks" at bounding box center [259, 210] width 96 height 28
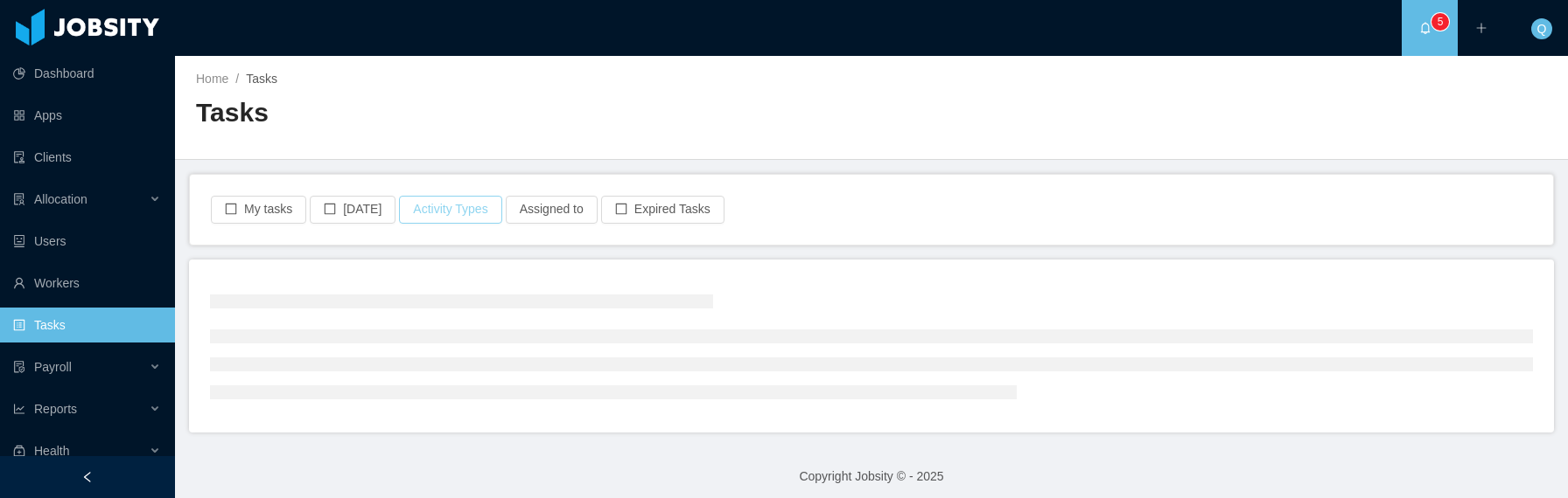
click at [427, 212] on button "Activity Types" at bounding box center [451, 210] width 103 height 28
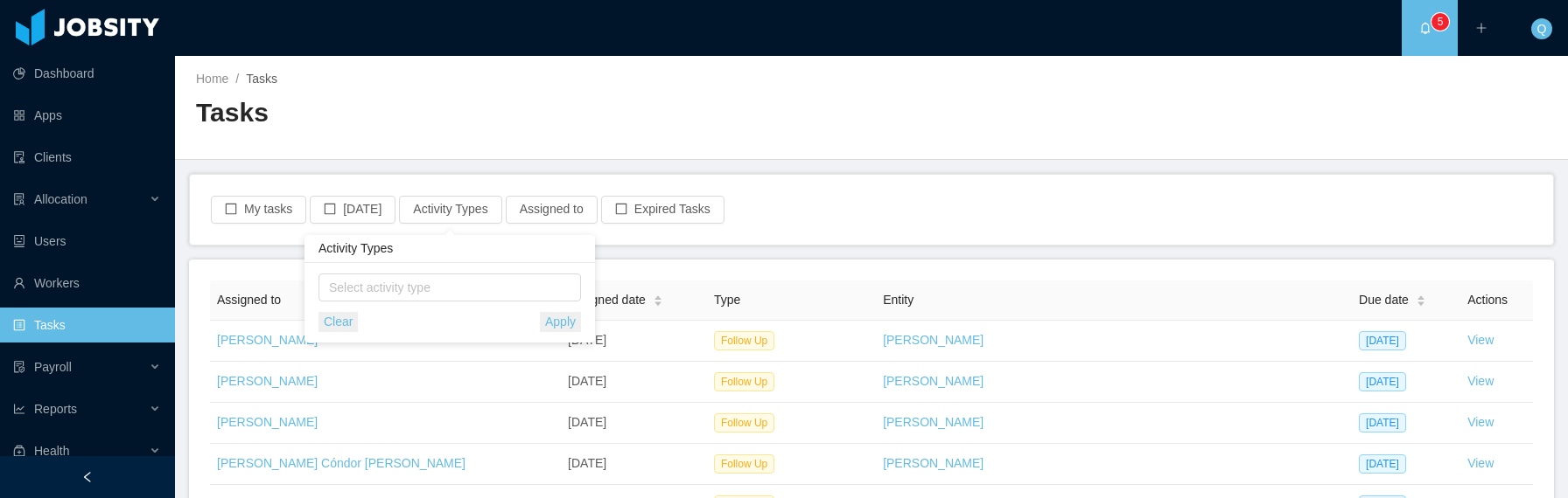
click at [518, 137] on div "Tasks" at bounding box center [533, 119] width 676 height 49
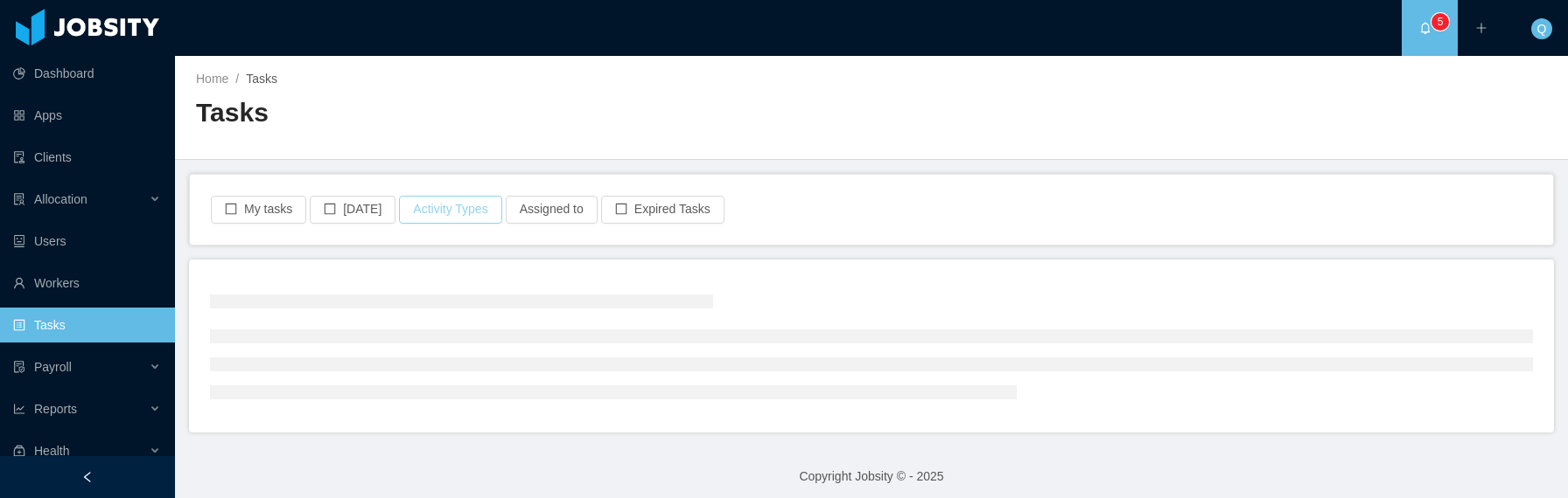
click at [452, 212] on button "Activity Types" at bounding box center [451, 210] width 103 height 28
click at [423, 287] on span "Select activity type" at bounding box center [452, 287] width 244 height 18
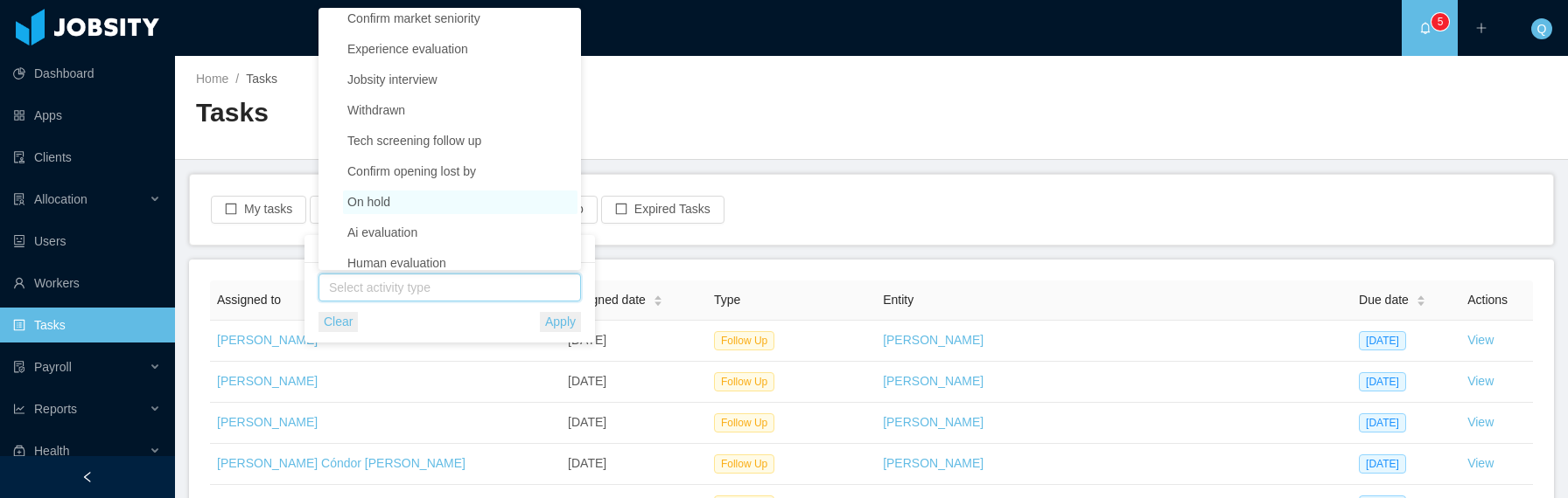
scroll to position [720, 0]
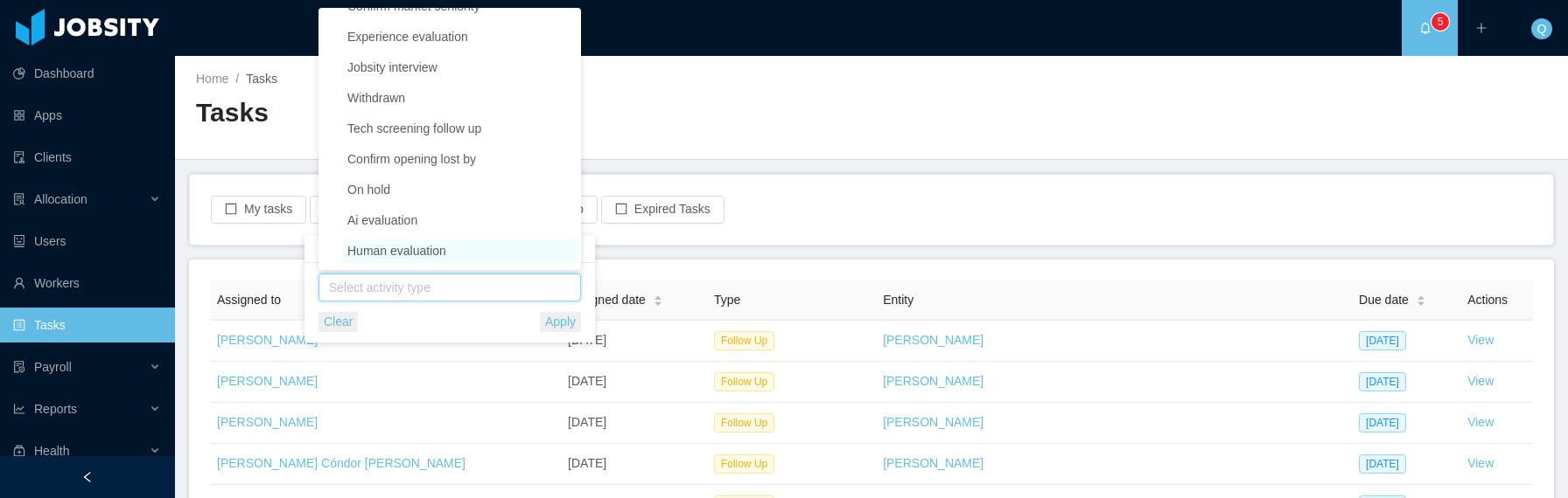
click at [442, 254] on span "Human evaluation" at bounding box center [397, 251] width 99 height 14
click at [806, 209] on div "My tasks [DATE] Activity Types Assigned to Expired Tasks" at bounding box center [871, 210] width 1325 height 28
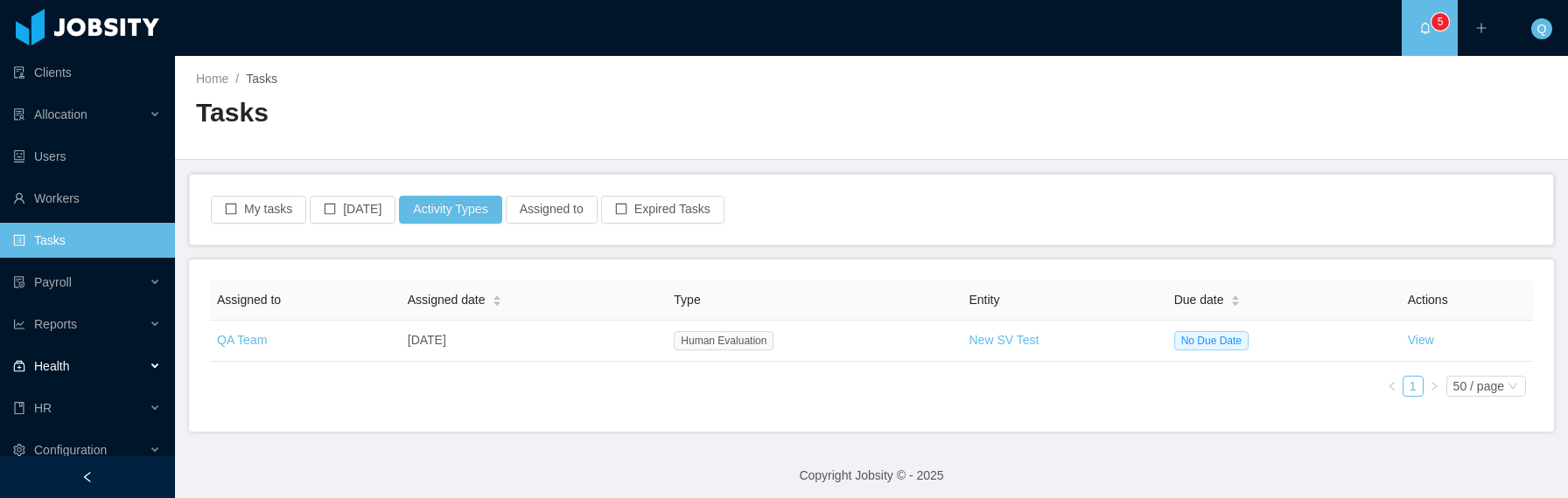
scroll to position [100, 0]
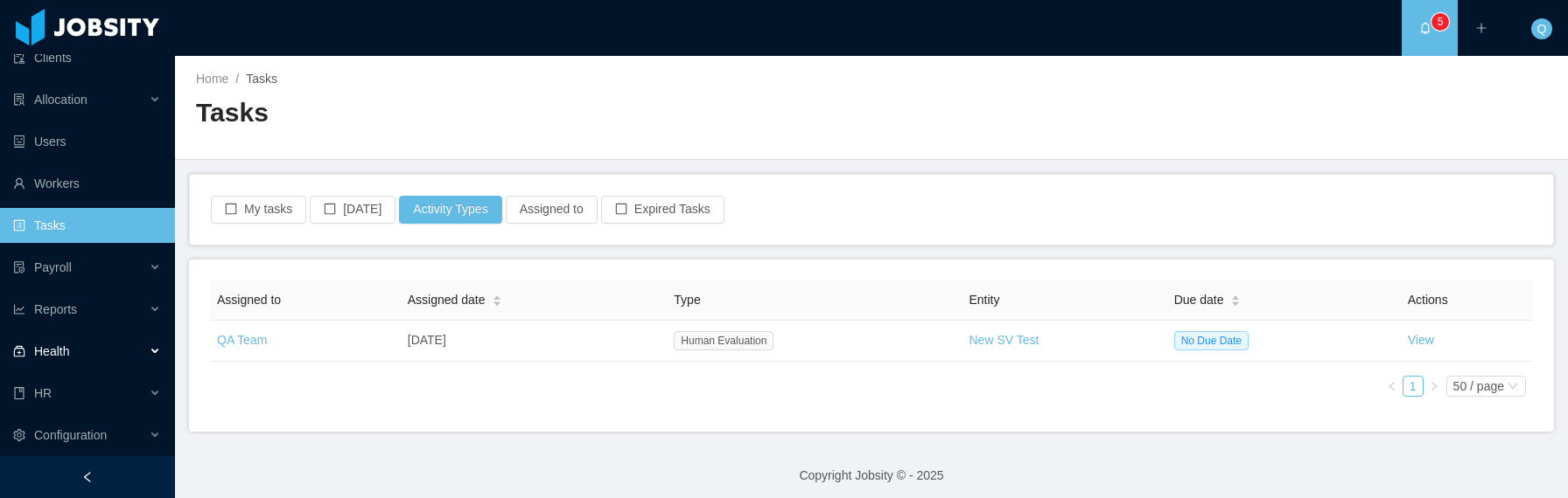
click at [133, 341] on div "Health" at bounding box center [88, 352] width 175 height 35
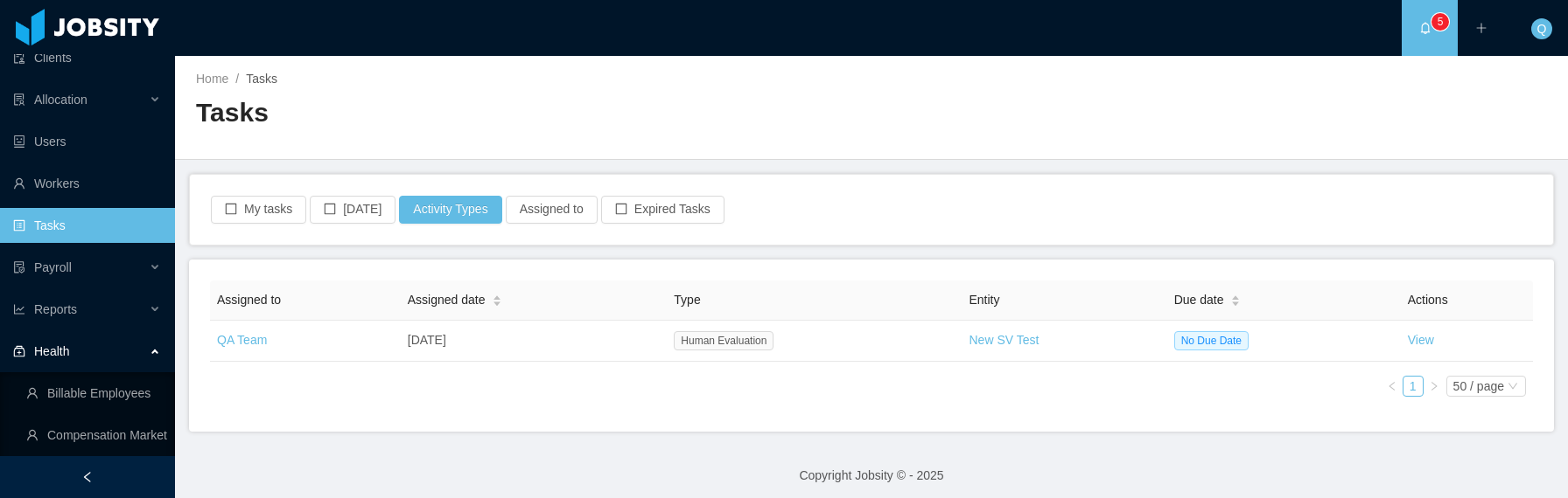
scroll to position [226, 0]
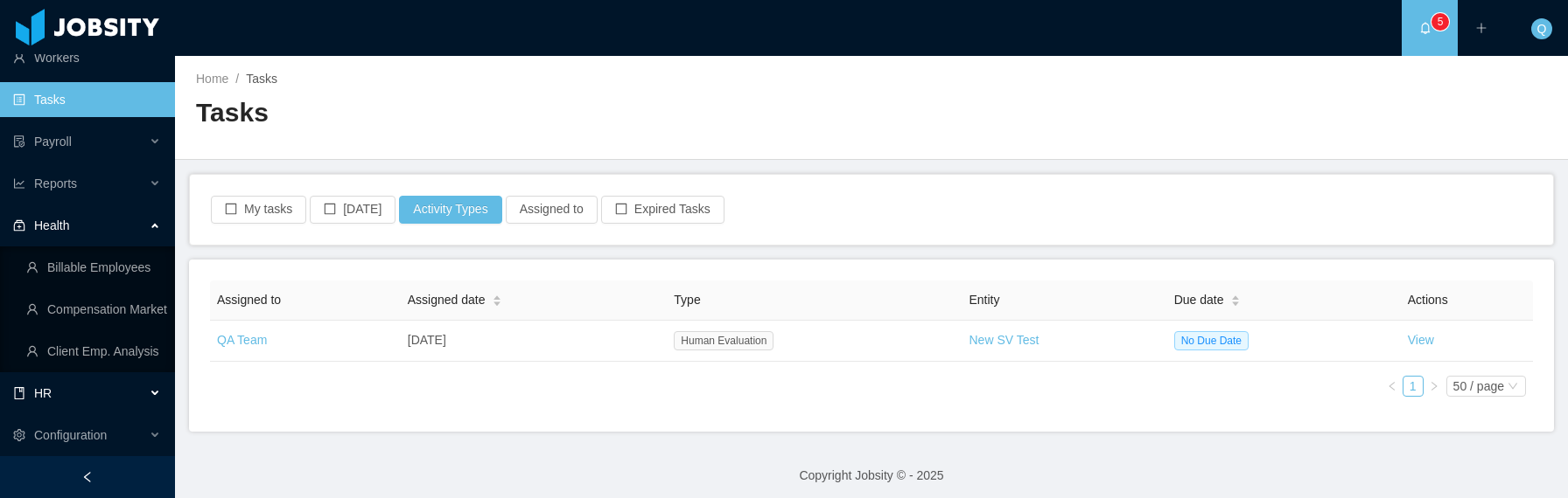
click at [128, 394] on div "HR" at bounding box center [88, 394] width 175 height 35
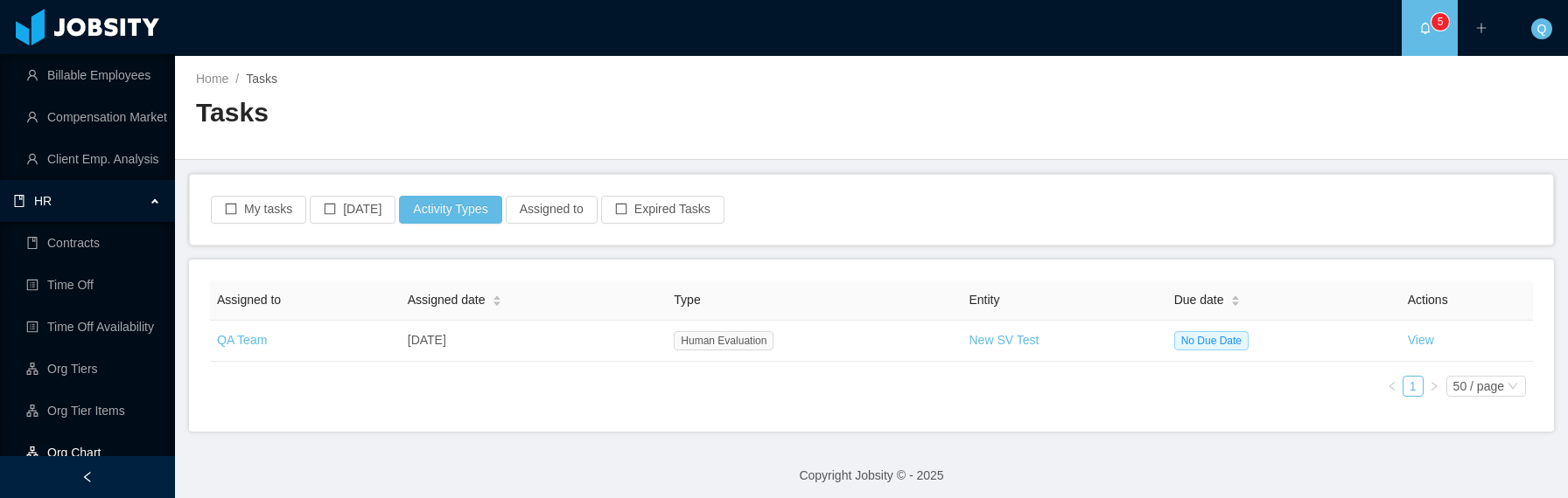
scroll to position [519, 0]
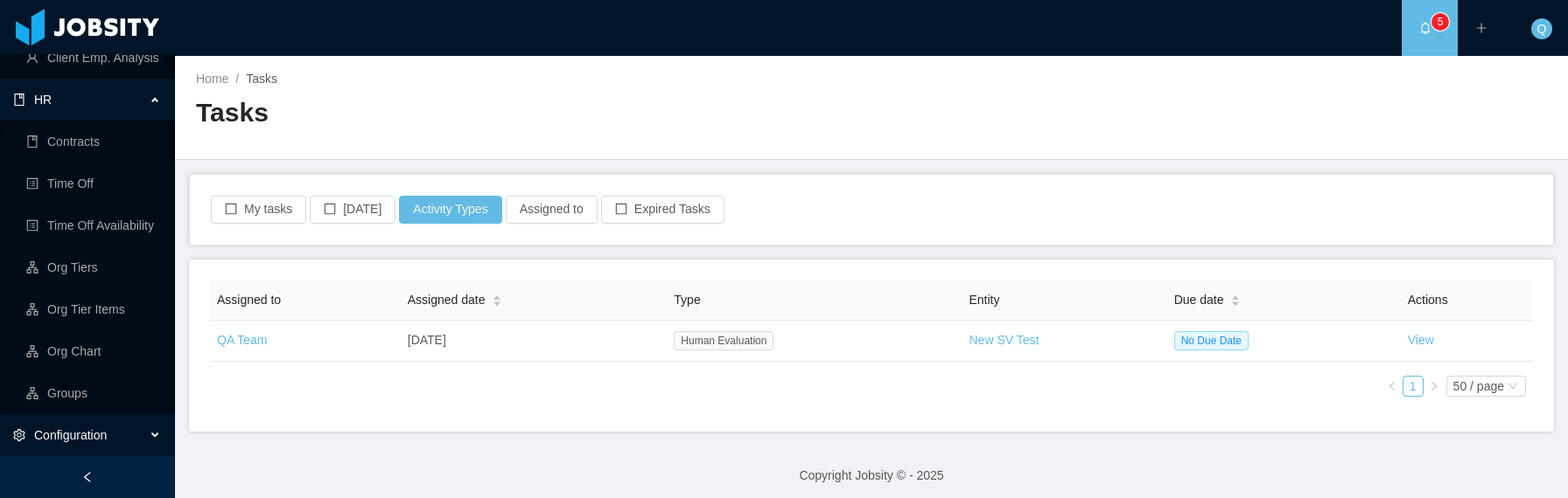
click at [131, 429] on div "Configuration" at bounding box center [88, 435] width 175 height 35
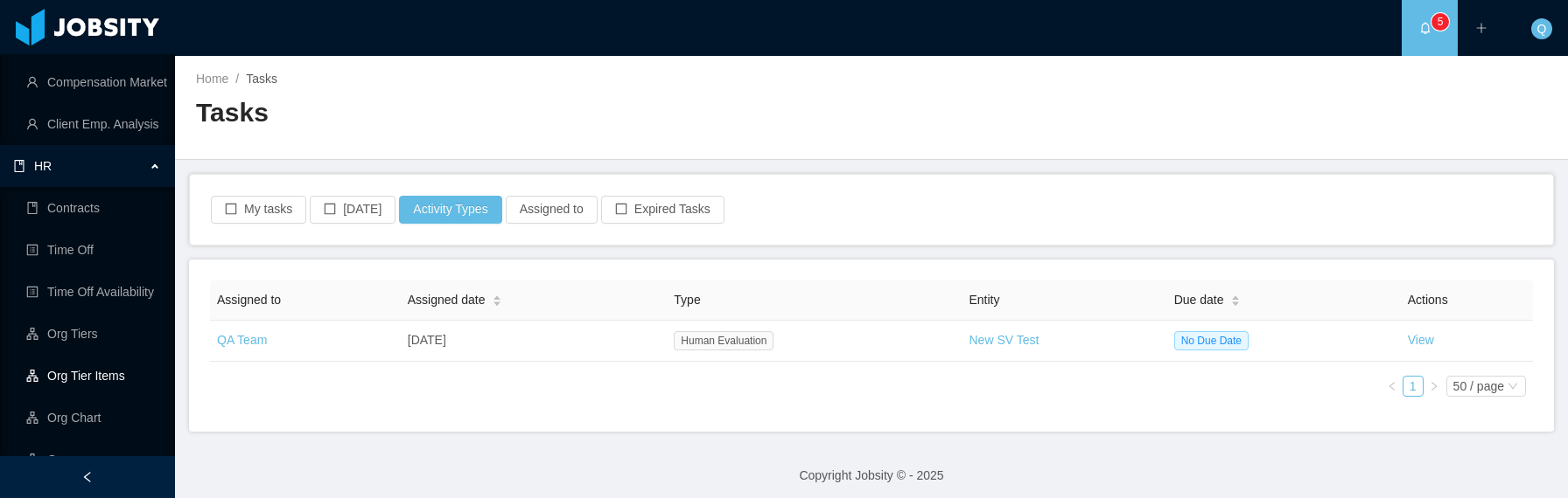
scroll to position [0, 0]
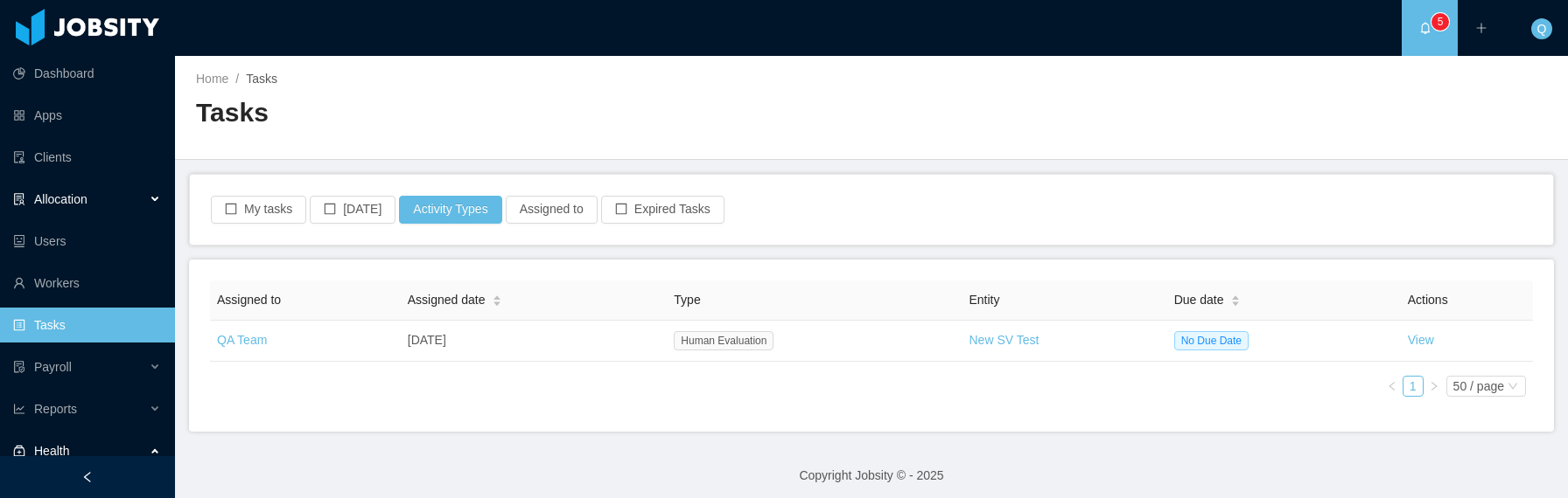
click at [118, 201] on div "Allocation" at bounding box center [88, 200] width 175 height 35
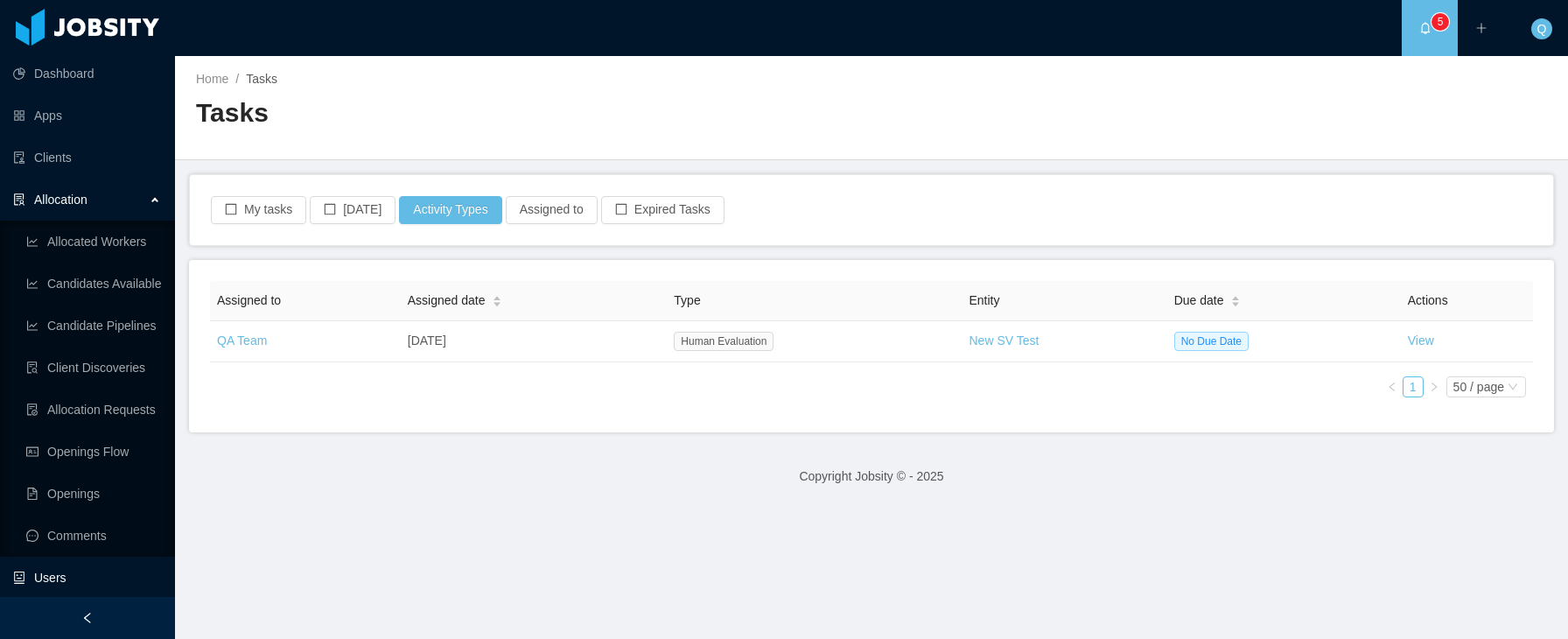
scroll to position [499, 0]
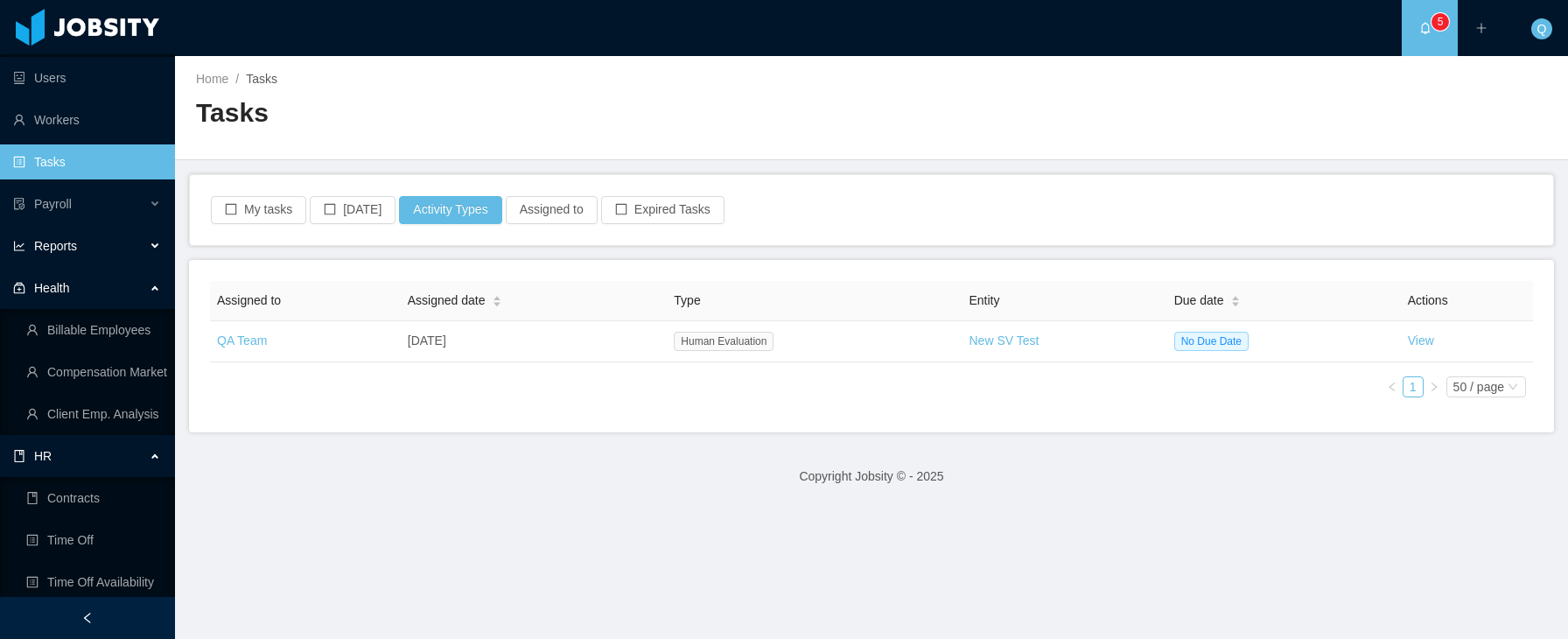
click at [106, 249] on div "Reports" at bounding box center [88, 246] width 175 height 35
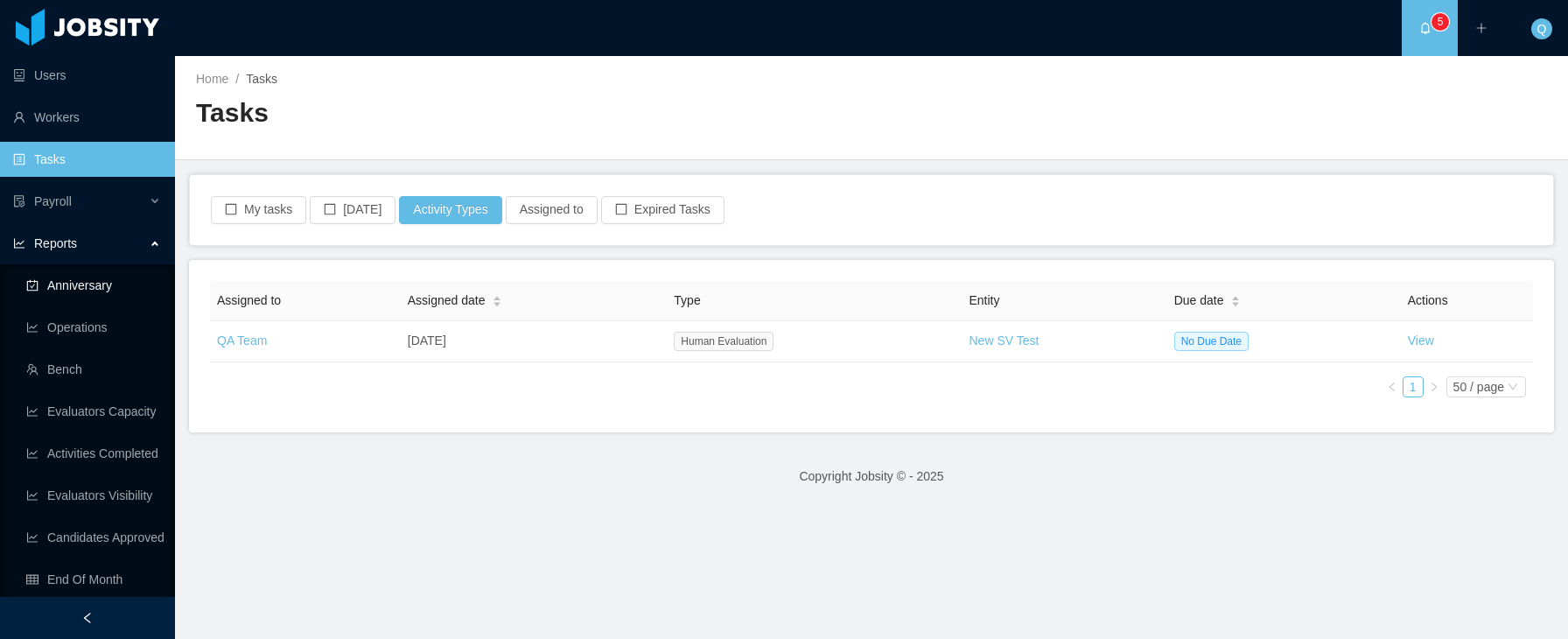
scroll to position [503, 0]
click at [93, 443] on link "Activities Completed" at bounding box center [94, 452] width 135 height 35
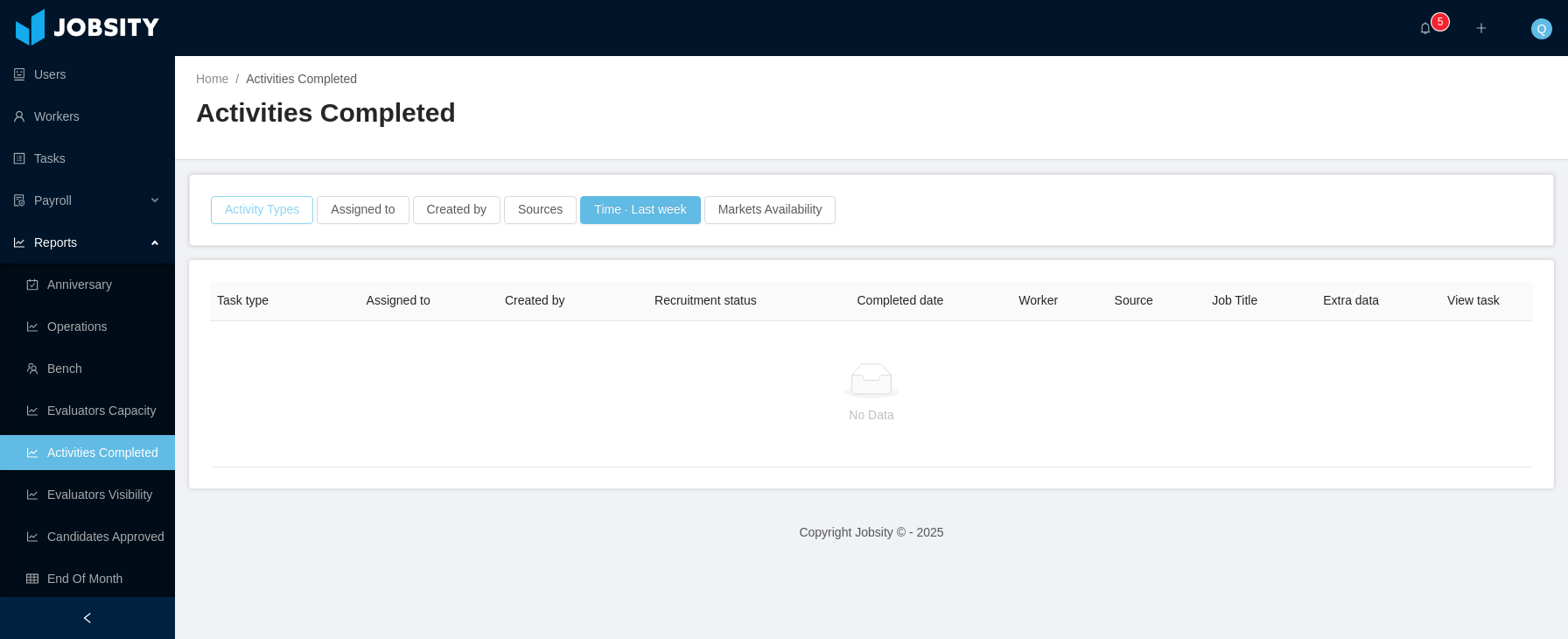
click at [275, 213] on button "Activity Types" at bounding box center [262, 210] width 103 height 28
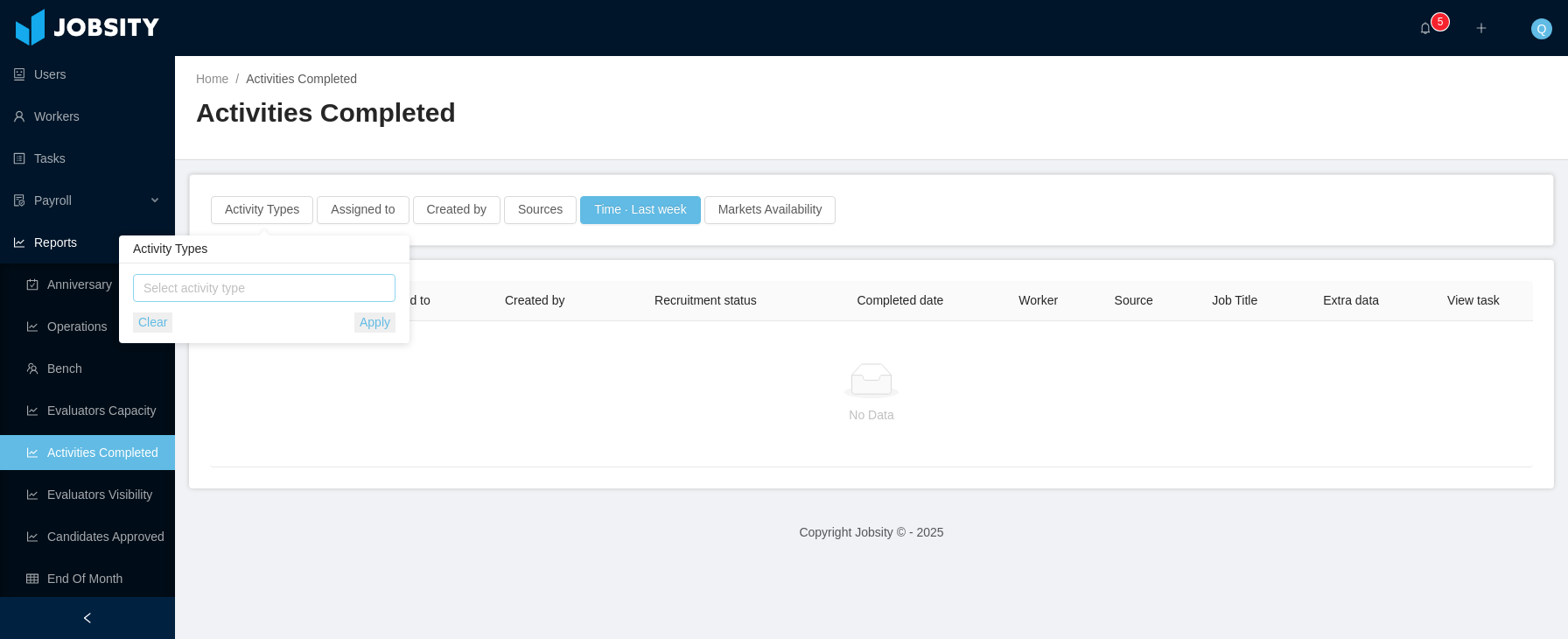
click at [254, 291] on span "Select activity type" at bounding box center [266, 288] width 244 height 18
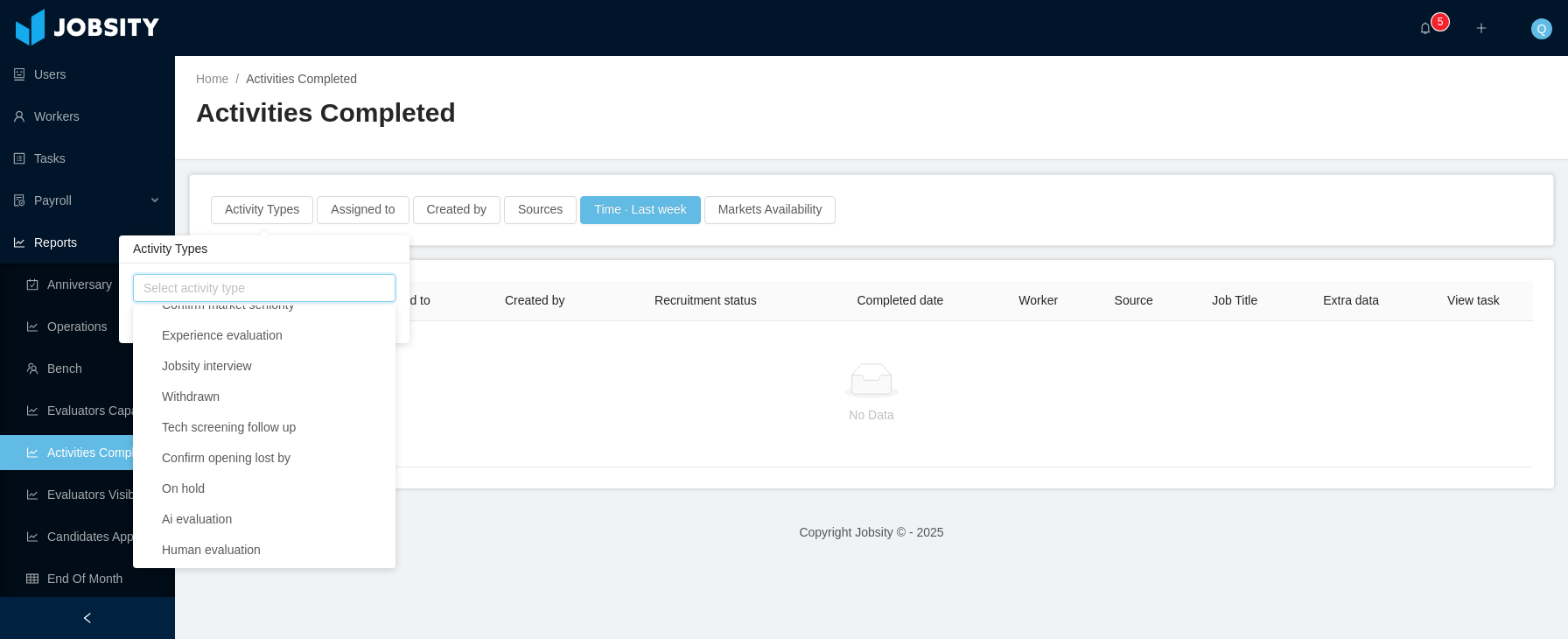
scroll to position [720, 0]
click at [293, 550] on span "Human evaluation" at bounding box center [274, 549] width 235 height 24
click at [646, 450] on div "Task type Assigned to Created by Recruitment status Completed date Worker Sourc…" at bounding box center [871, 373] width 1324 height 187
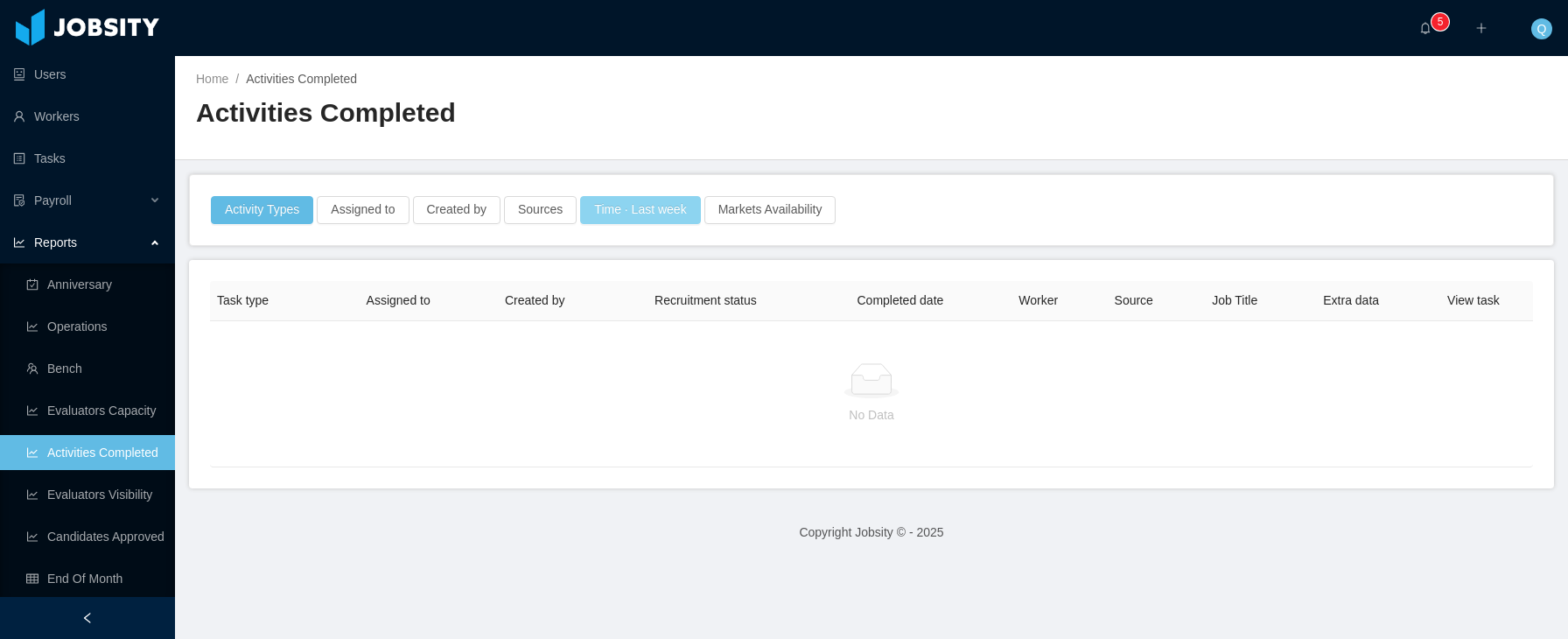
click at [617, 205] on button "Time · Last week" at bounding box center [639, 210] width 120 height 28
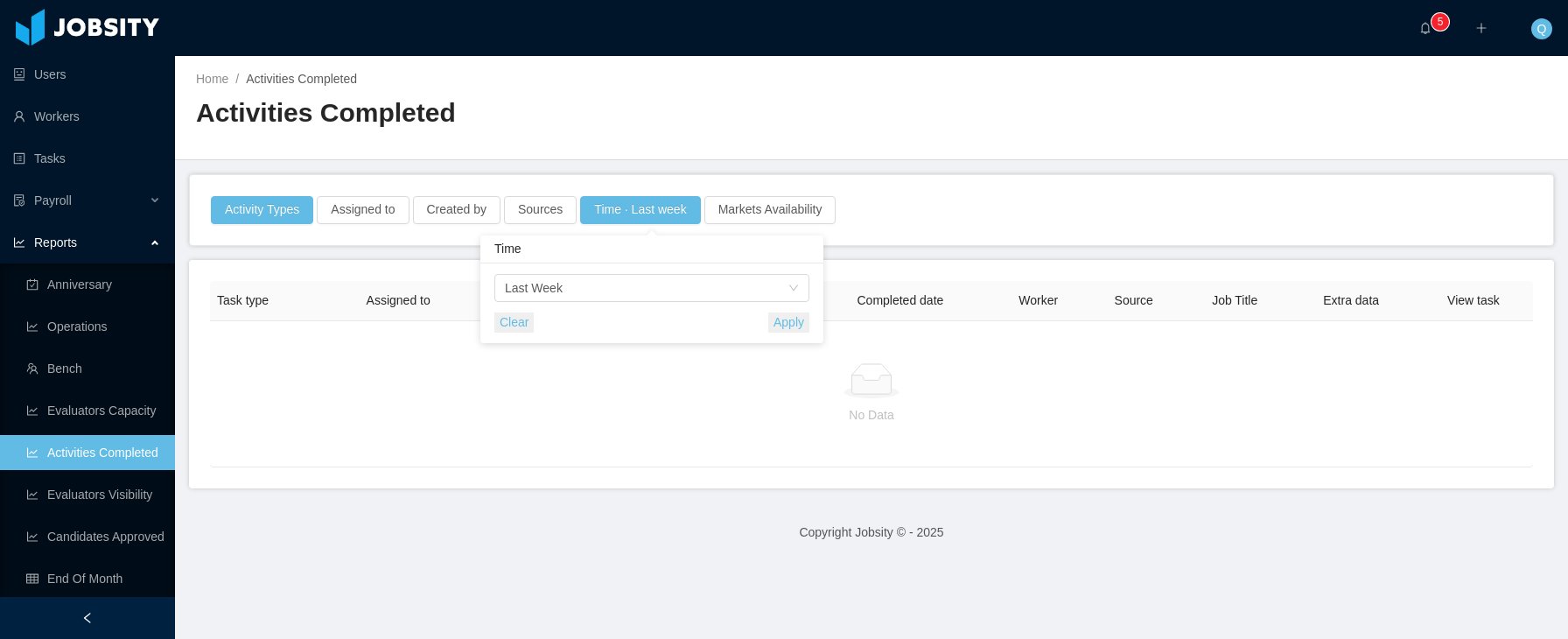
click at [518, 322] on button "Clear" at bounding box center [514, 322] width 39 height 20
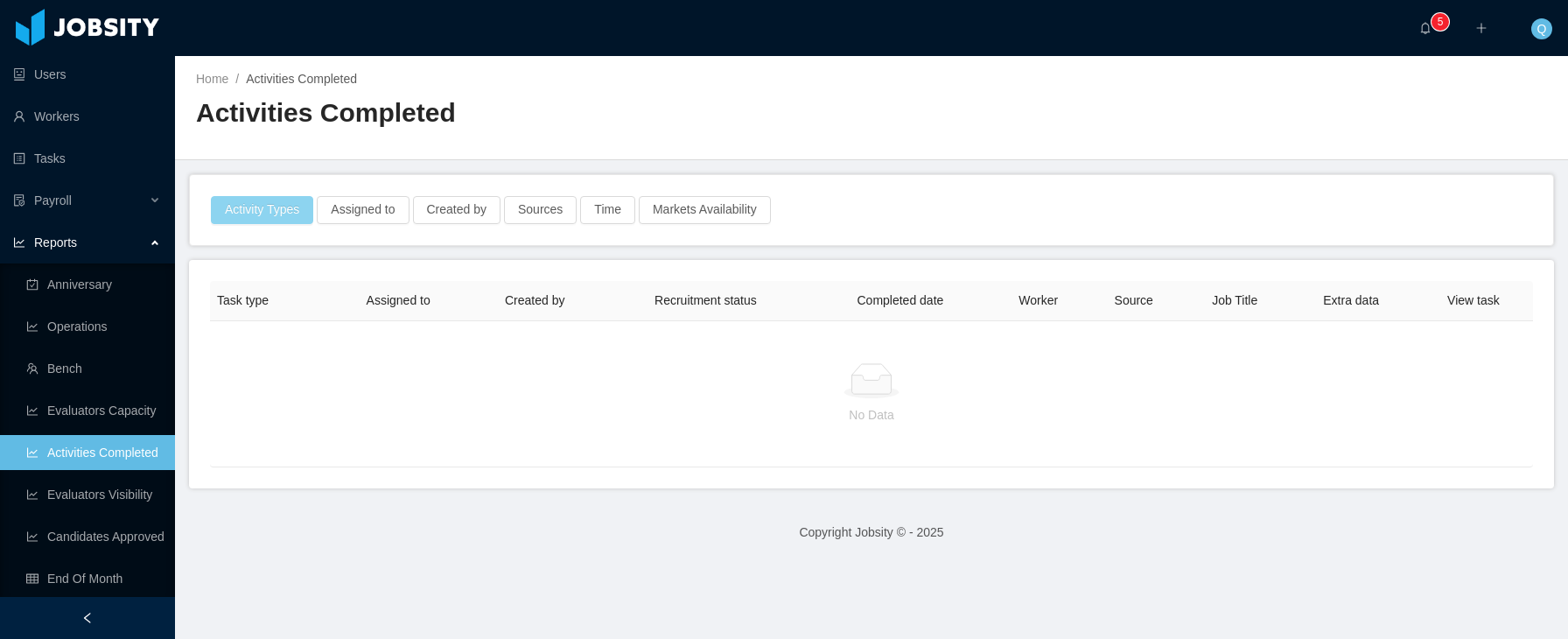
click at [282, 202] on button "Activity Types" at bounding box center [262, 210] width 103 height 28
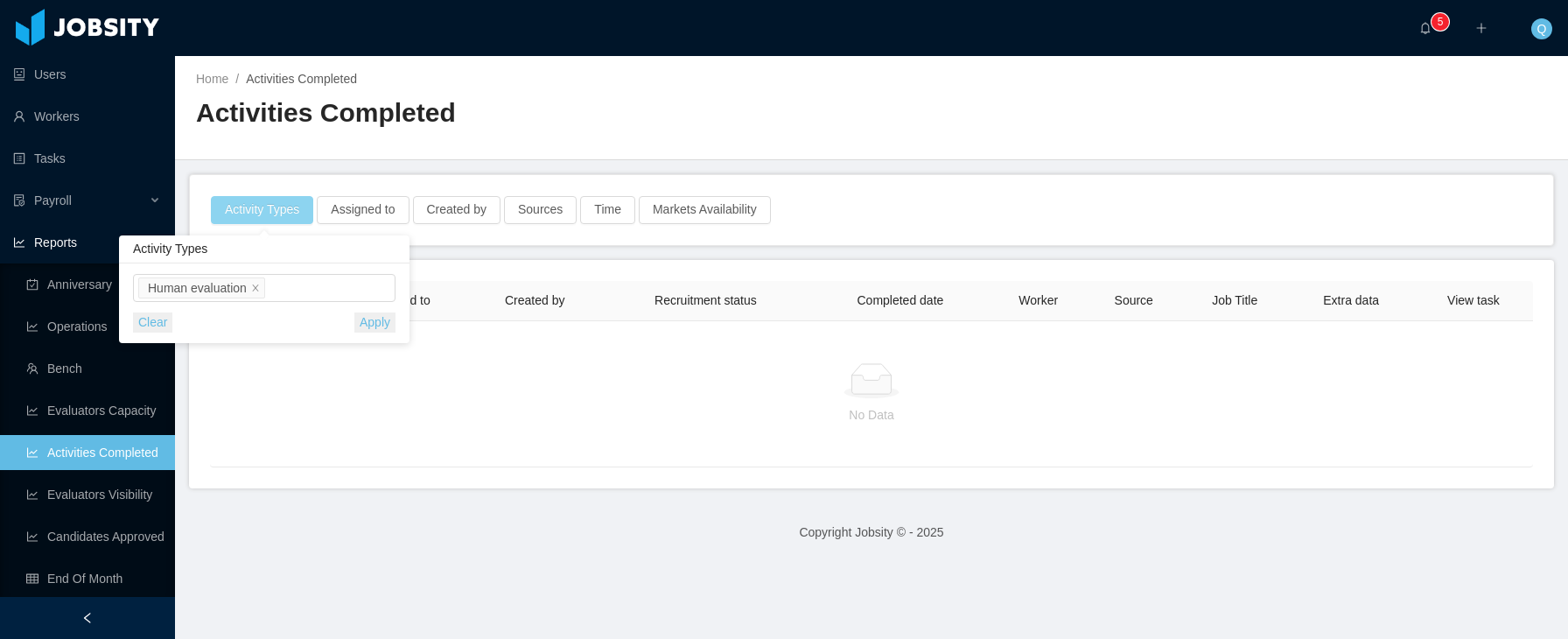
click at [282, 202] on button "Activity Types" at bounding box center [262, 210] width 103 height 28
click at [864, 158] on div "Home / Activities Completed / Activities Completed" at bounding box center [872, 108] width 1394 height 104
